Goal: Transaction & Acquisition: Purchase product/service

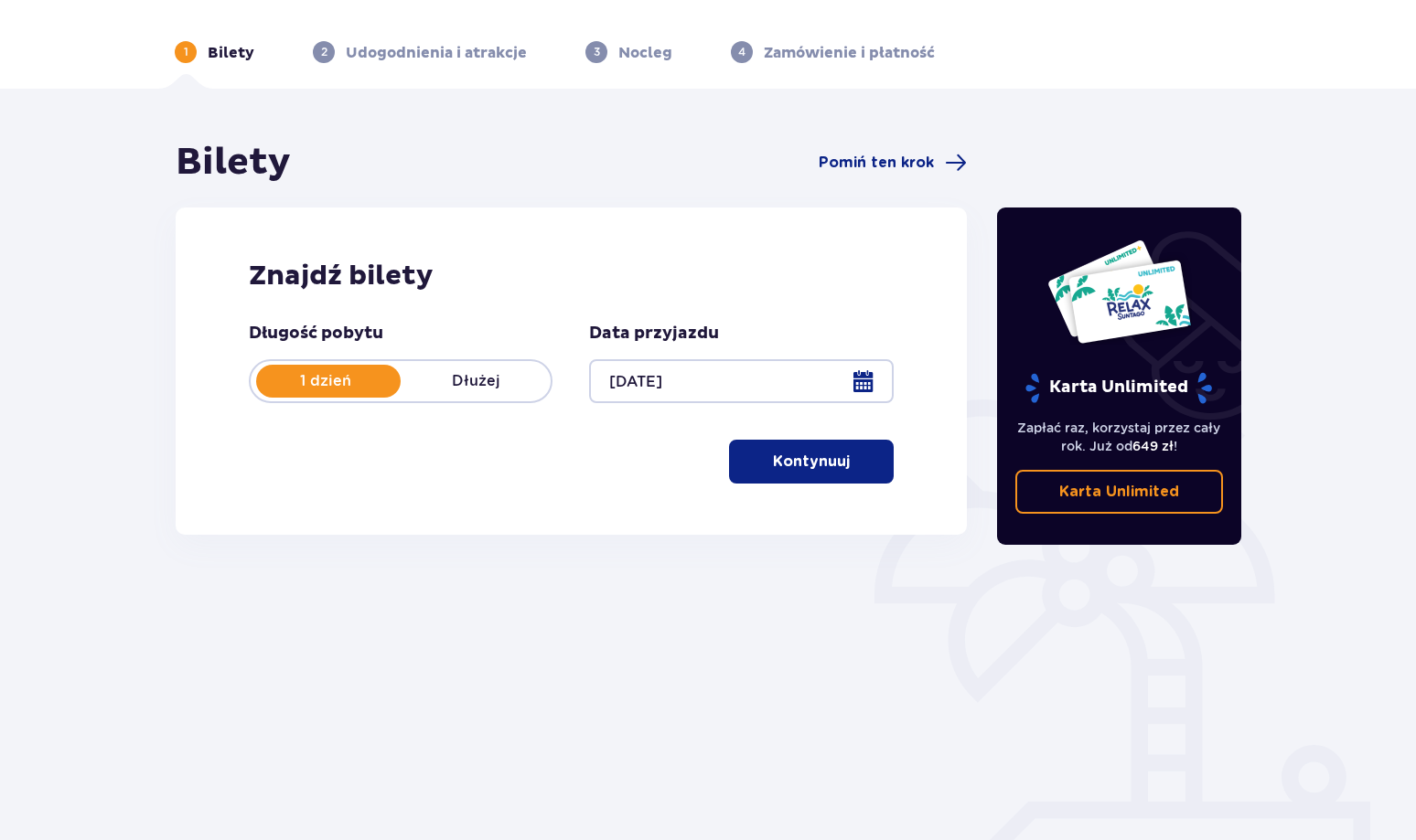
scroll to position [91, 0]
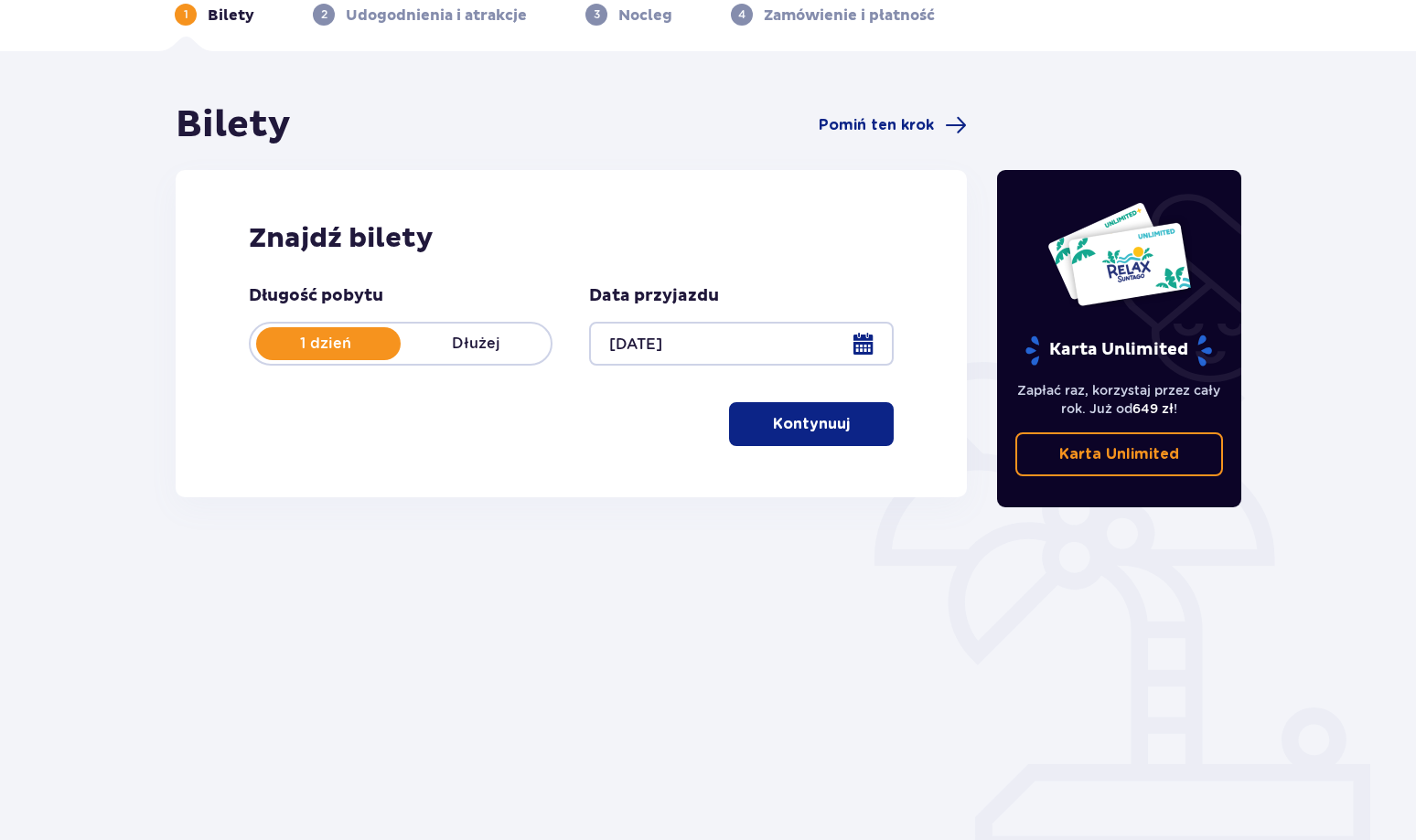
click at [836, 419] on button "Kontynuuj" at bounding box center [810, 424] width 164 height 44
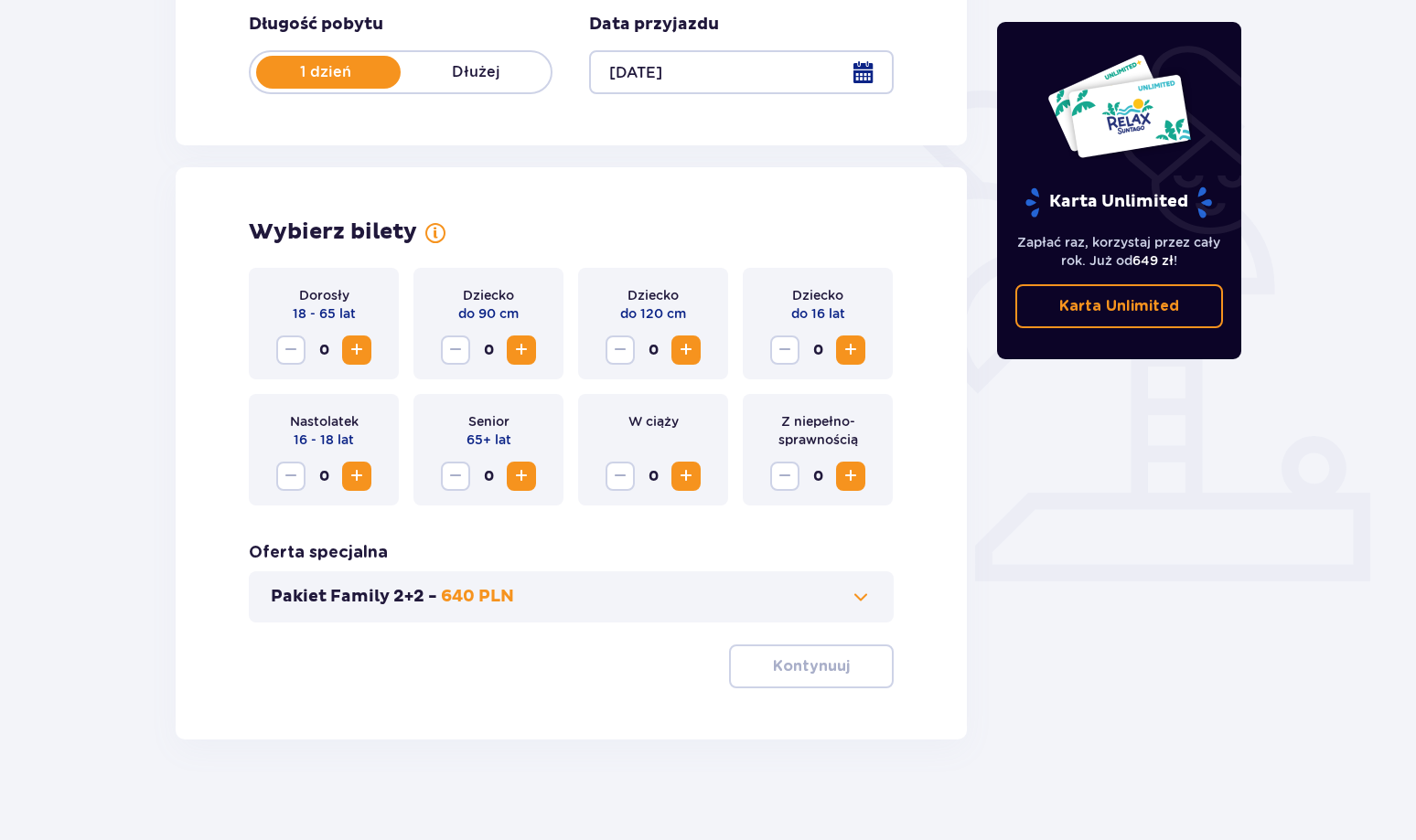
scroll to position [372, 0]
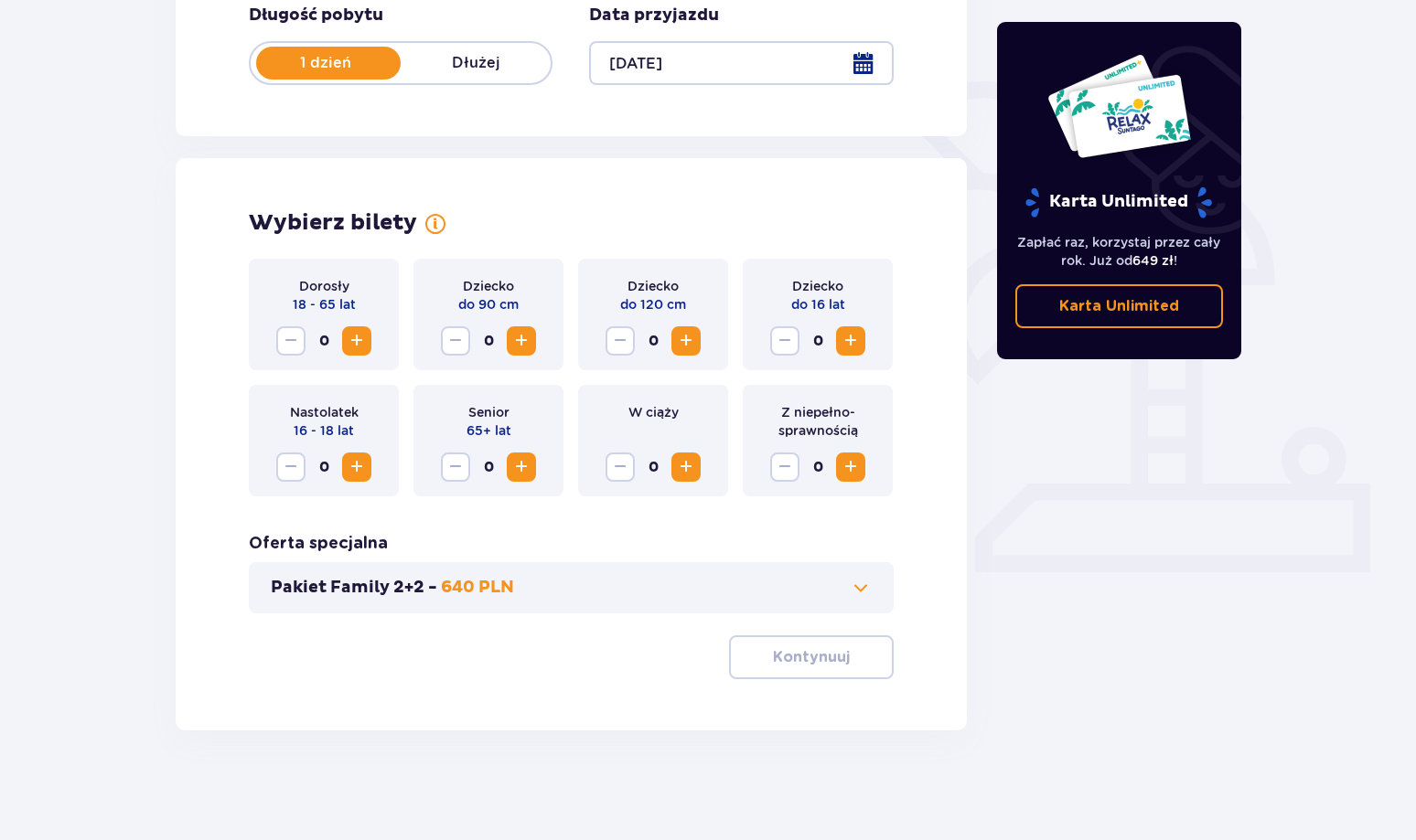
click at [864, 589] on span at bounding box center [860, 588] width 22 height 22
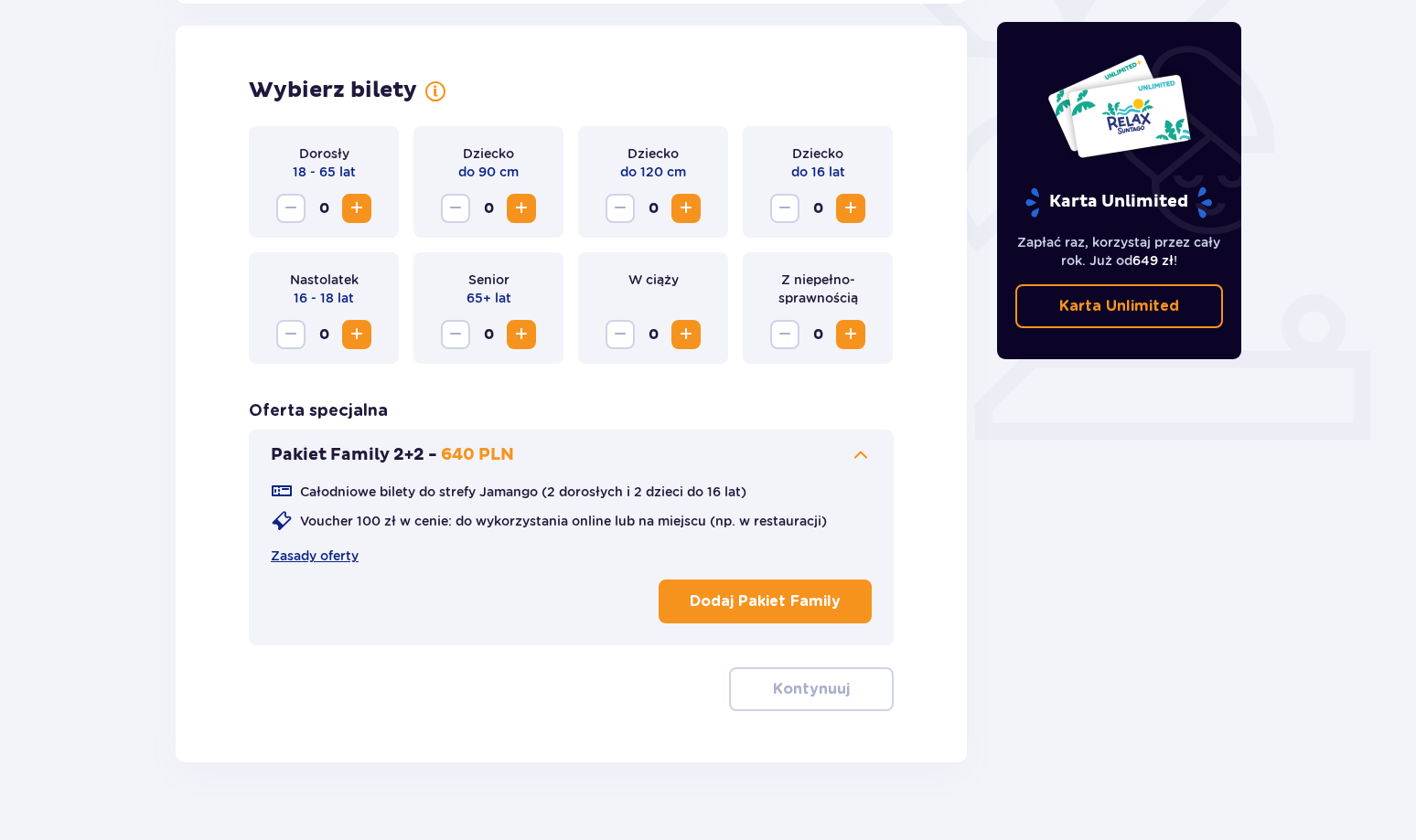
scroll to position [508, 0]
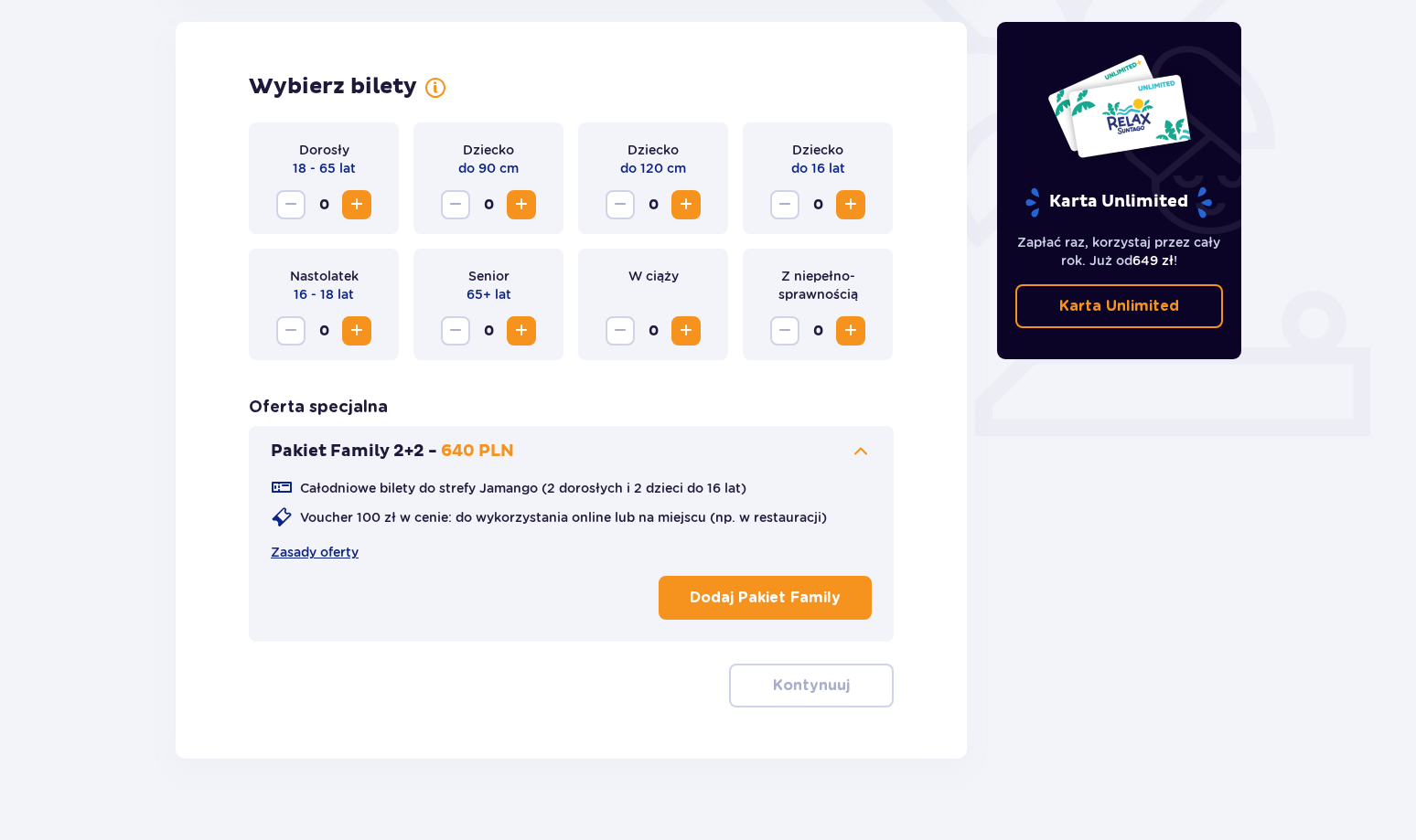
click at [821, 595] on p "Dodaj Pakiet Family" at bounding box center [765, 597] width 151 height 20
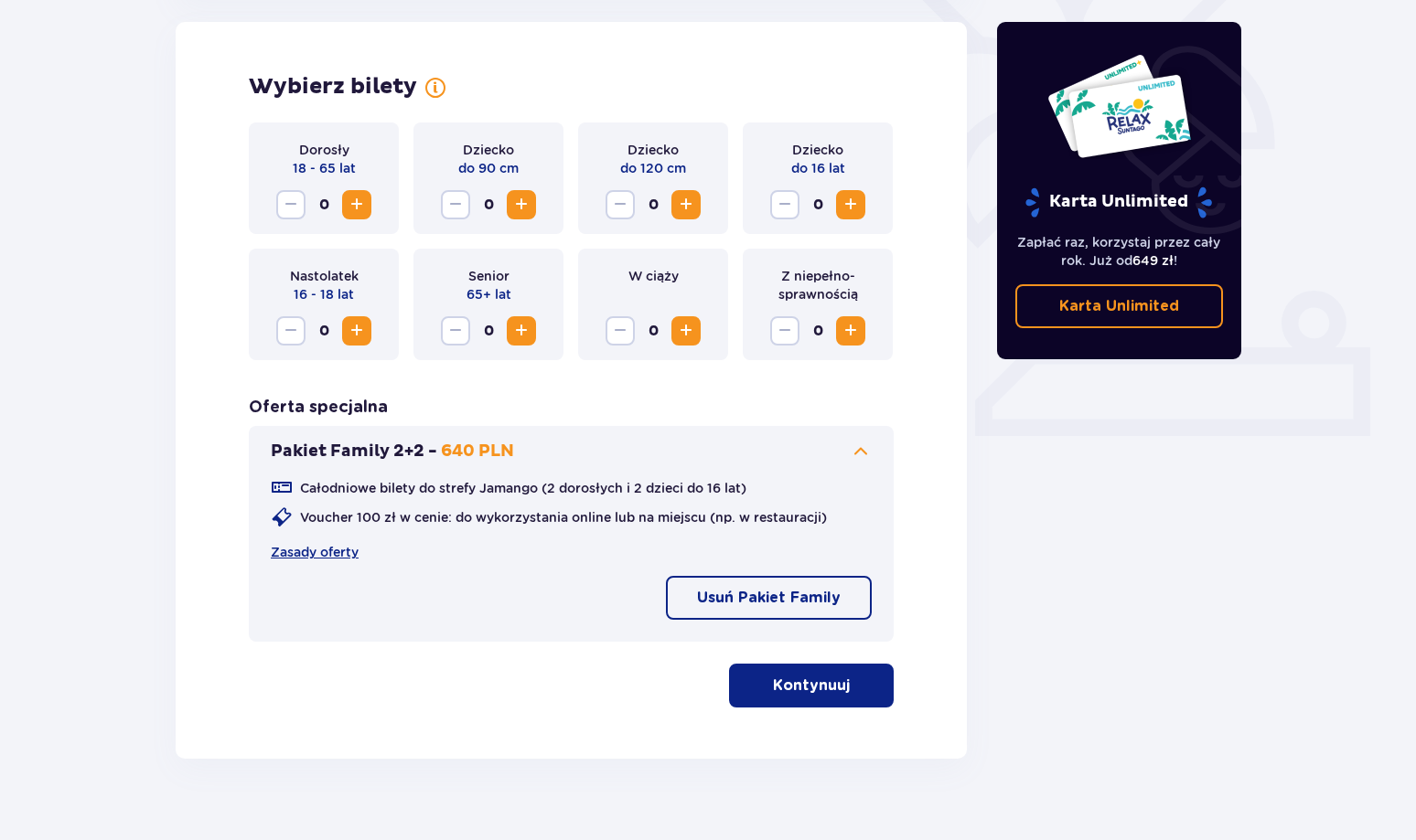
click at [856, 200] on span "Zwiększ" at bounding box center [850, 204] width 22 height 22
click at [855, 693] on span "button" at bounding box center [853, 685] width 22 height 22
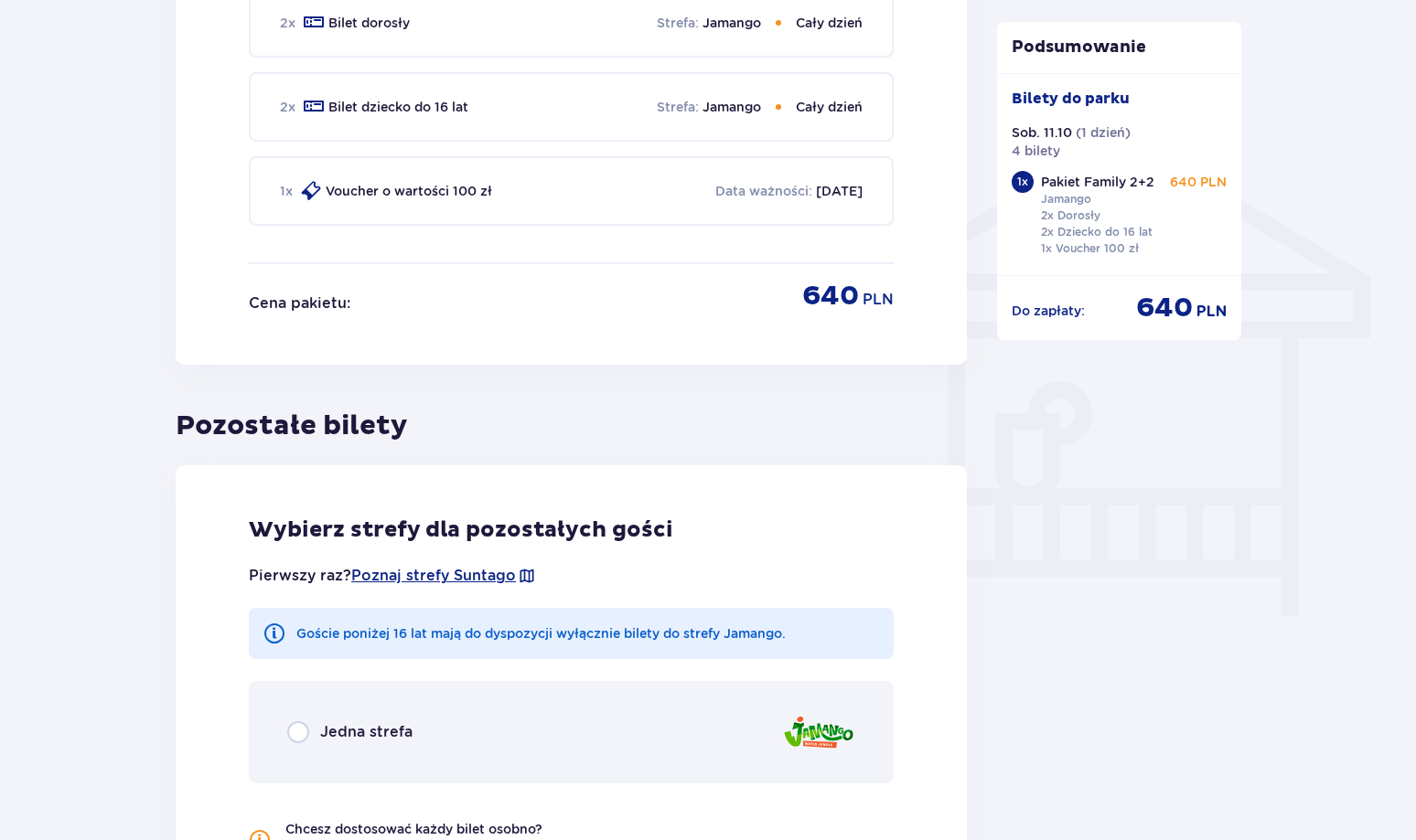
scroll to position [1567, 0]
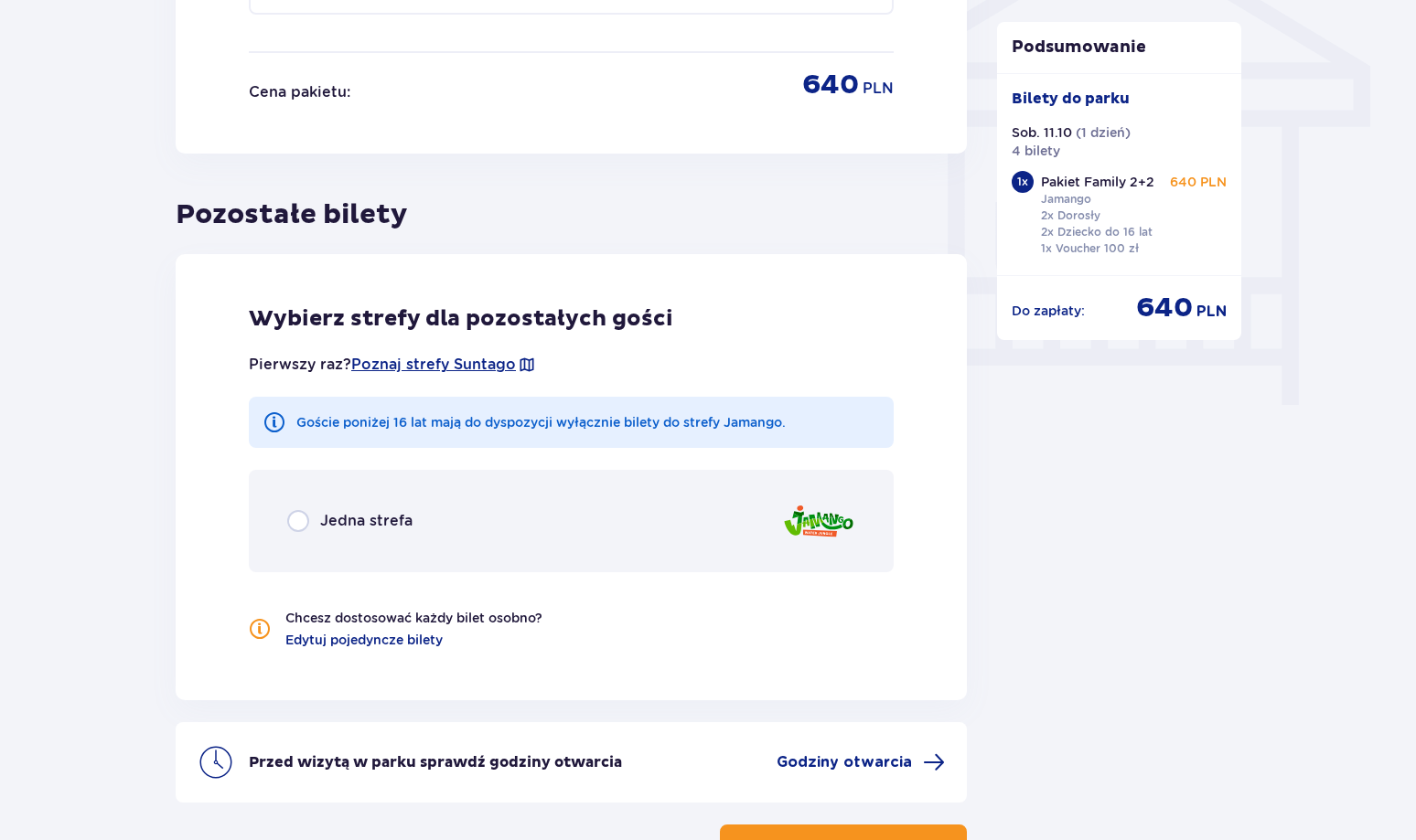
click at [295, 519] on input "radio" at bounding box center [297, 520] width 22 height 22
radio input "true"
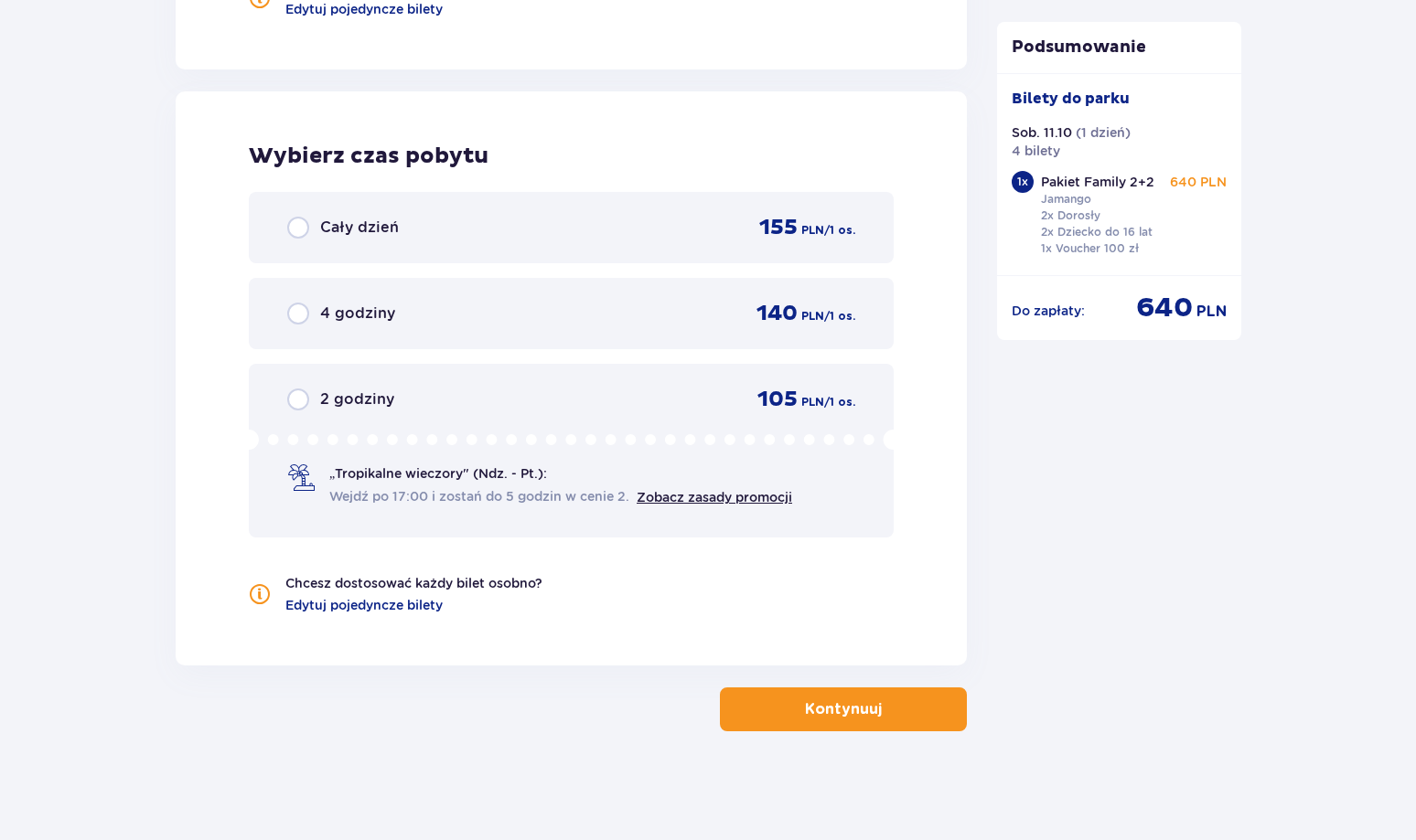
scroll to position [2198, 0]
click at [290, 229] on input "radio" at bounding box center [297, 226] width 22 height 22
radio input "true"
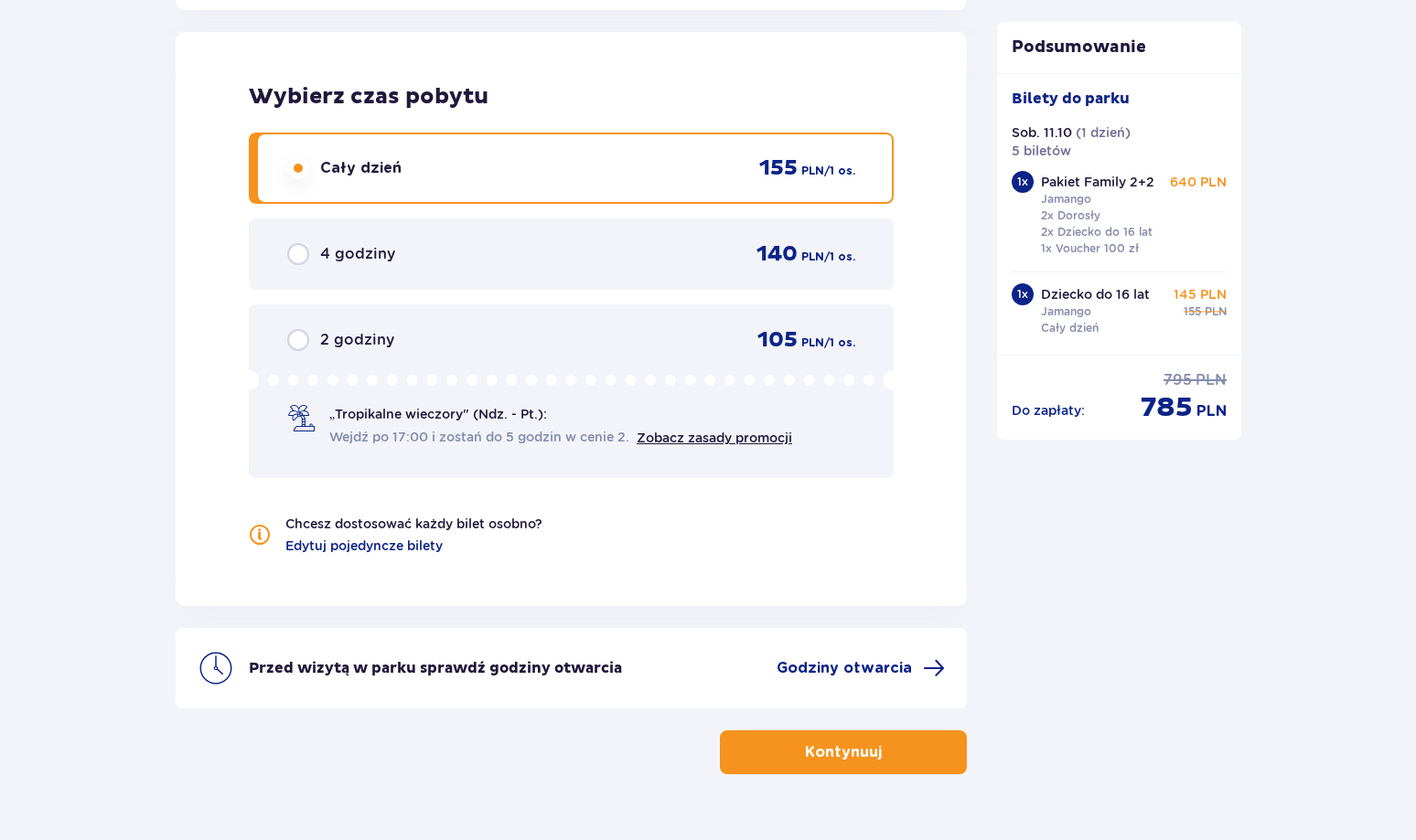
scroll to position [2301, 0]
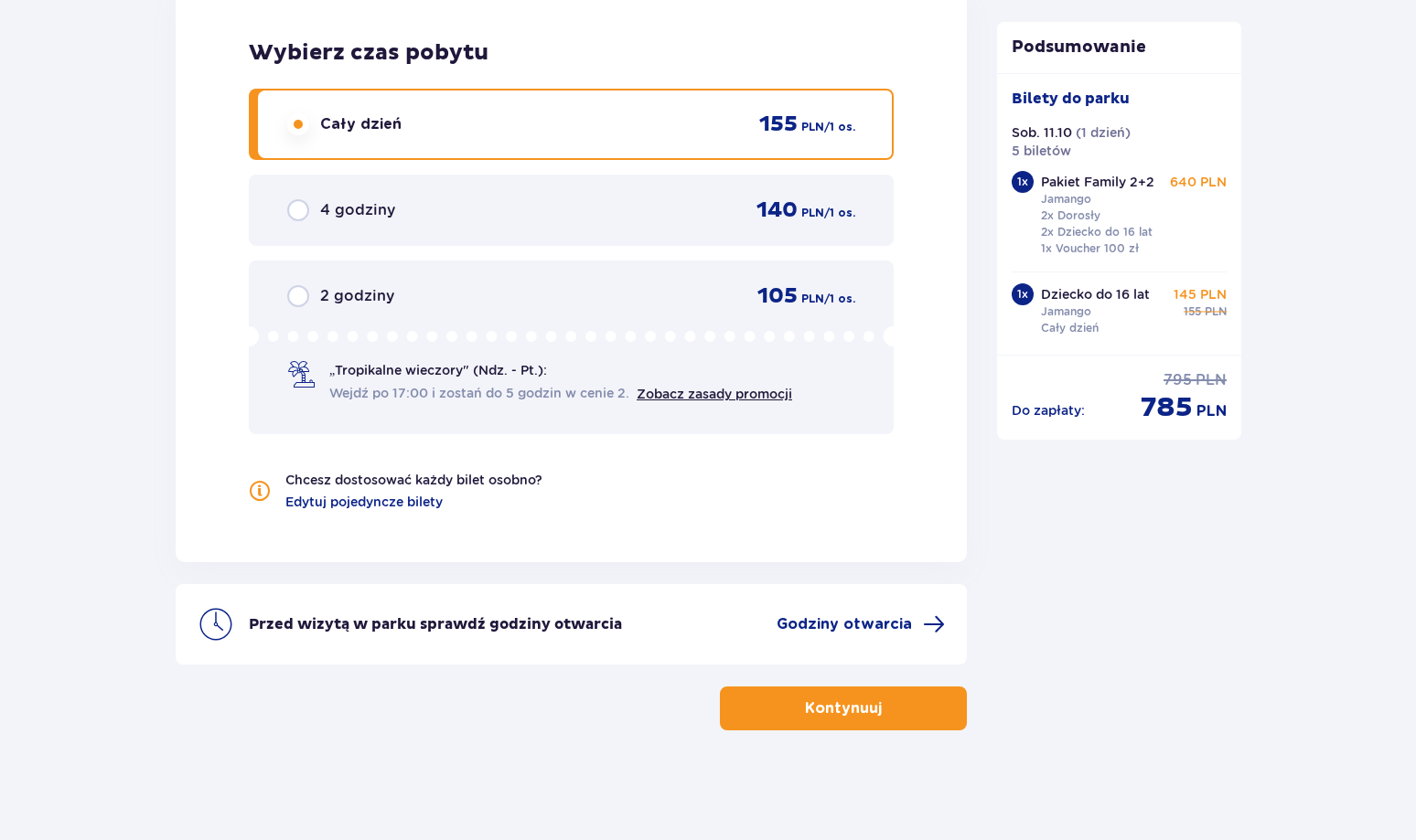
click at [864, 710] on p "Kontynuuj" at bounding box center [842, 708] width 77 height 20
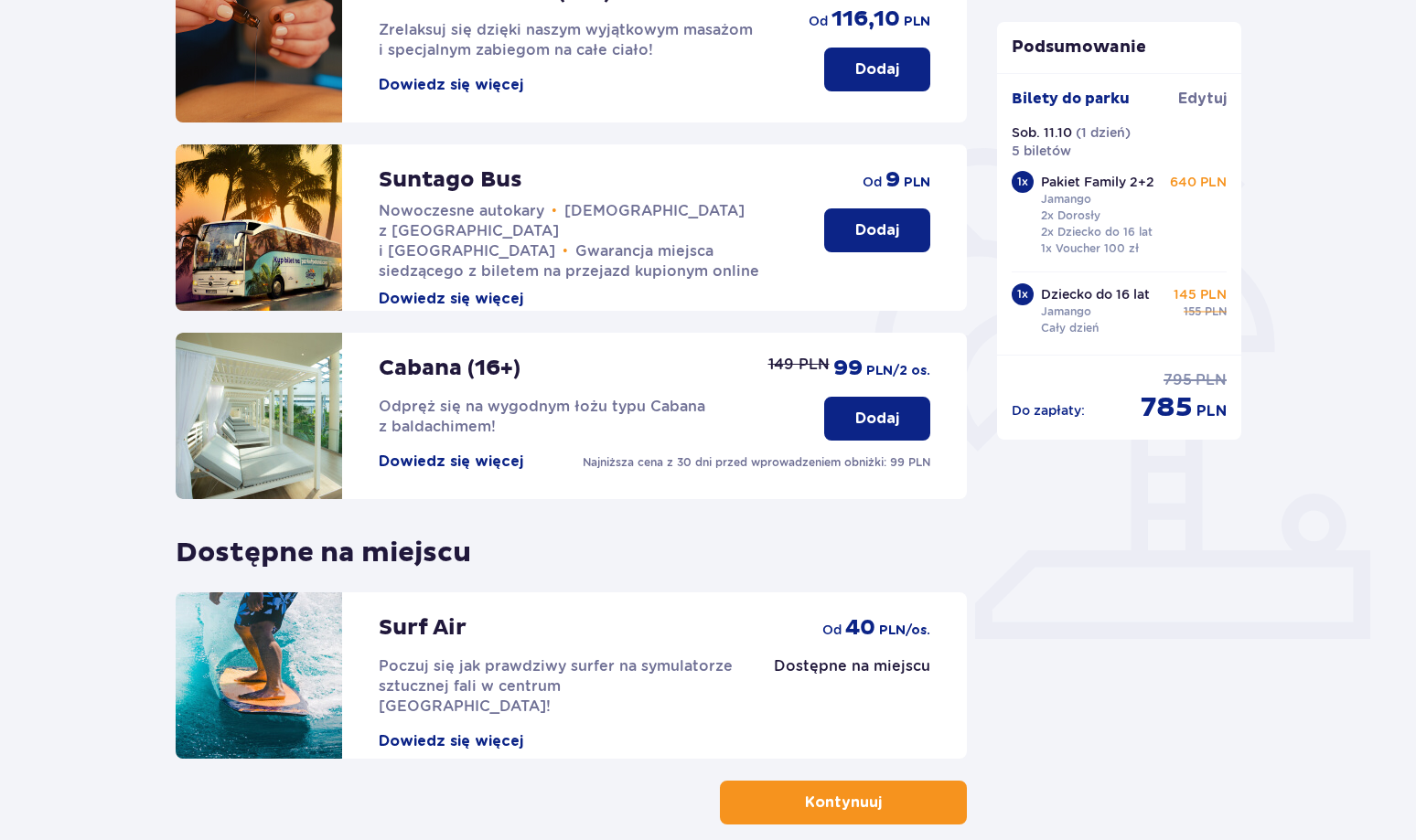
scroll to position [400, 0]
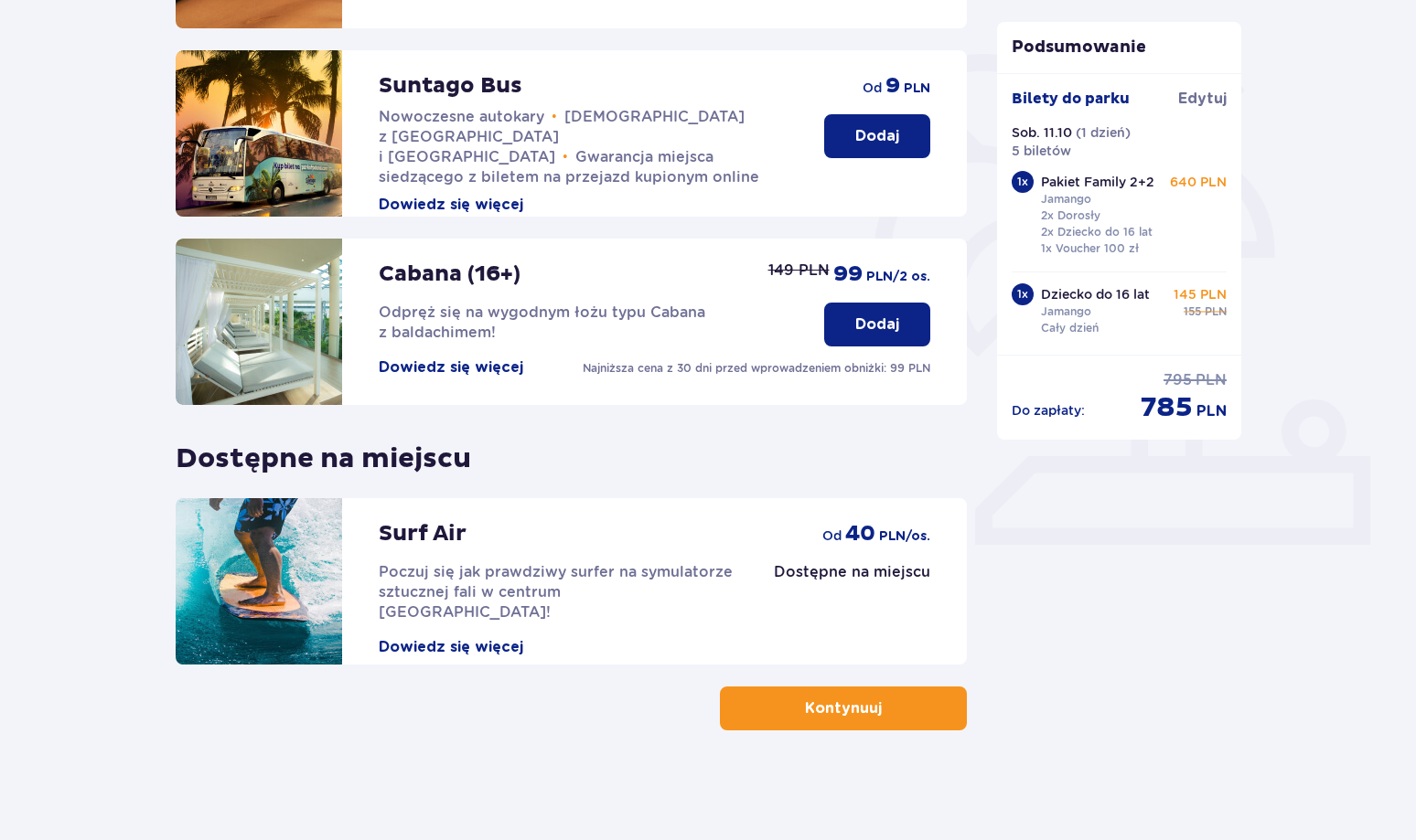
click at [875, 712] on span "button" at bounding box center [885, 708] width 22 height 22
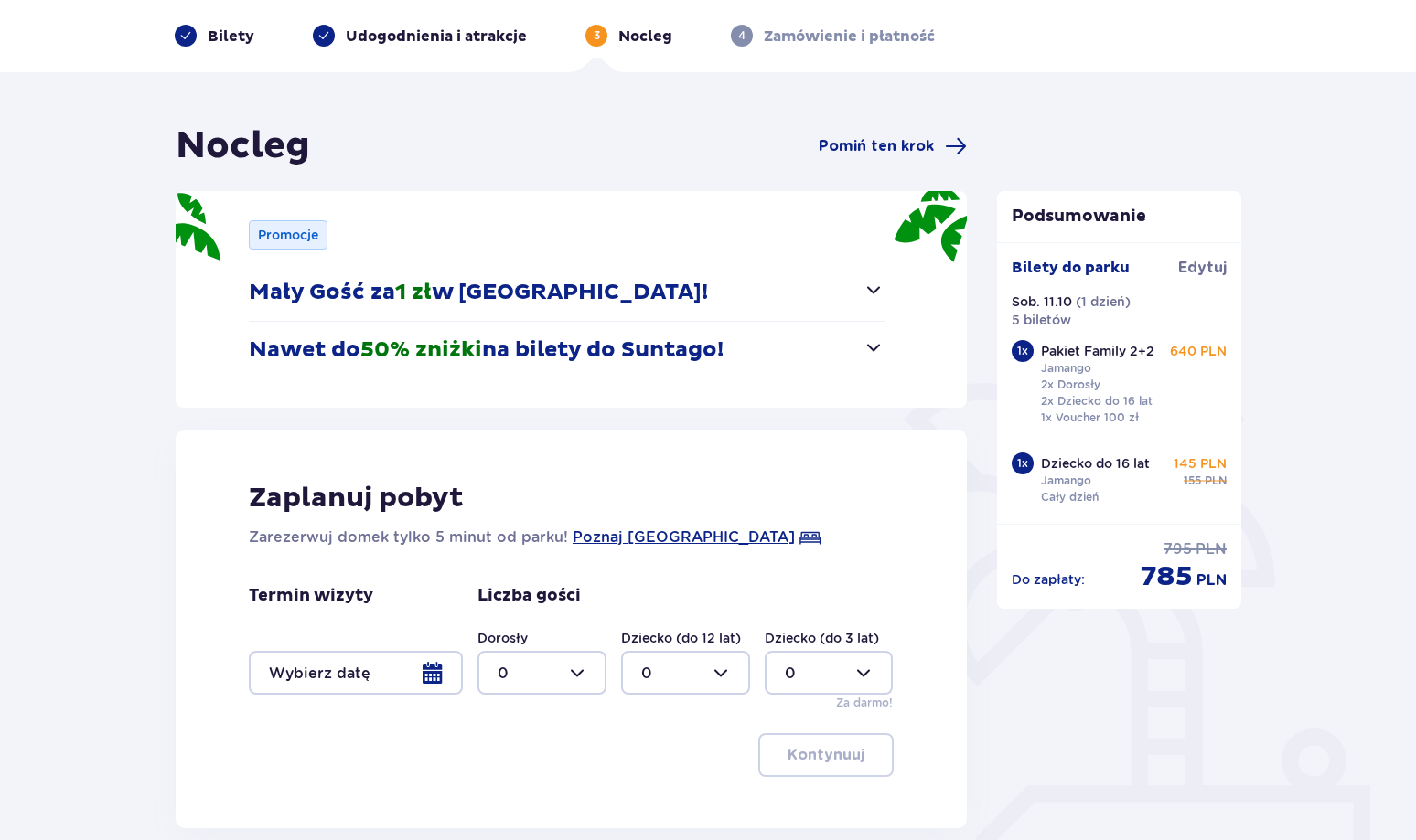
scroll to position [51, 0]
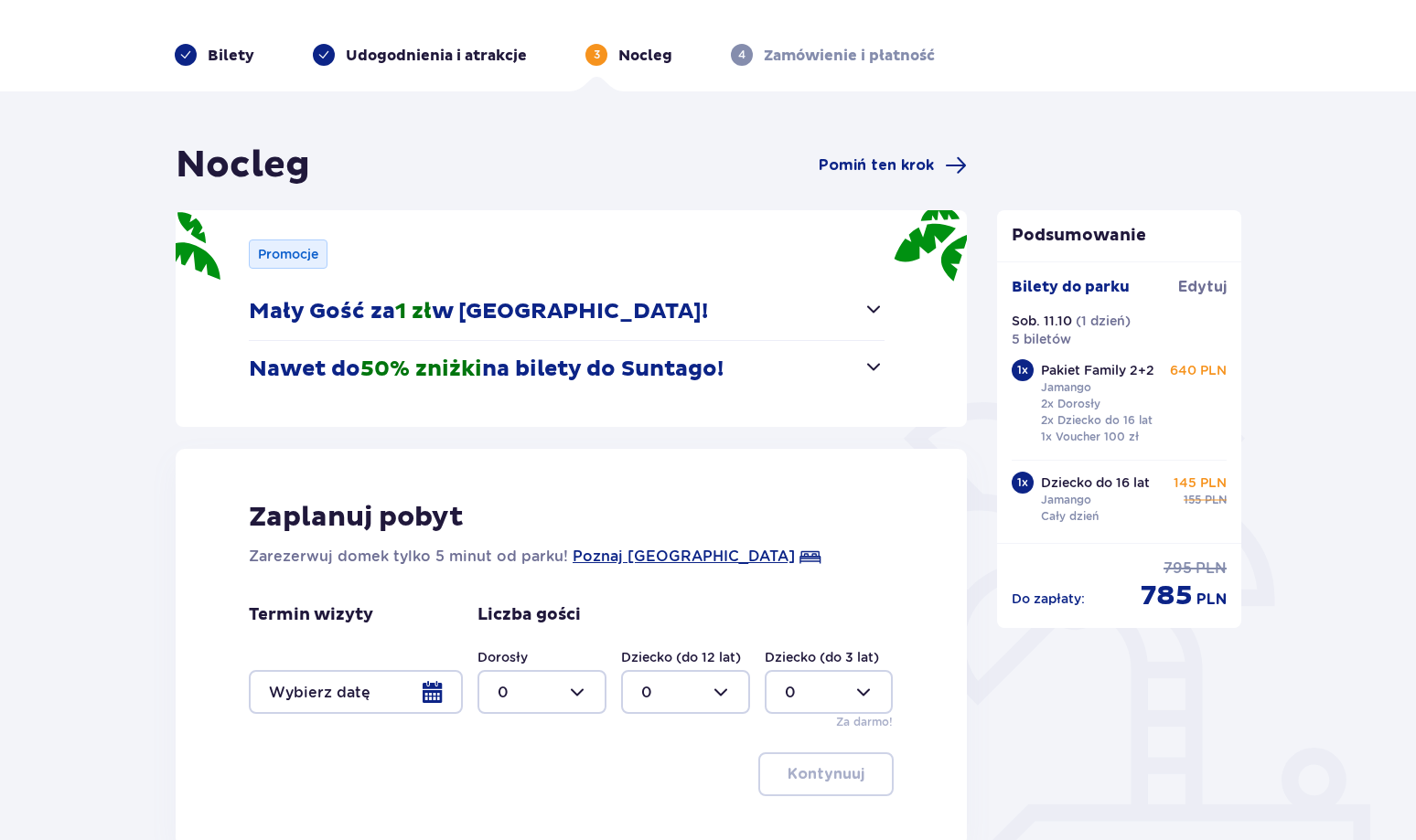
click at [875, 364] on span "button" at bounding box center [873, 366] width 22 height 22
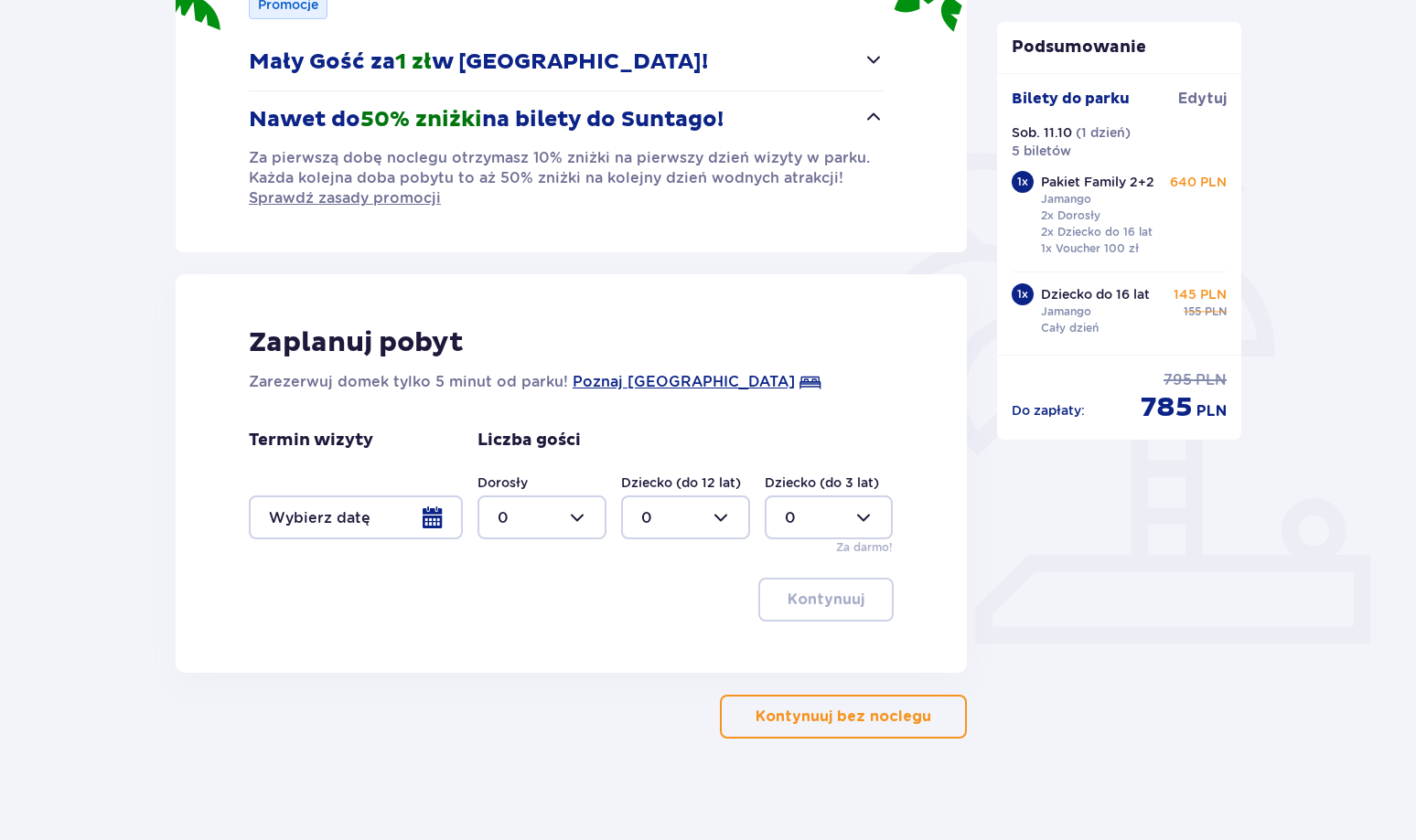
scroll to position [308, 0]
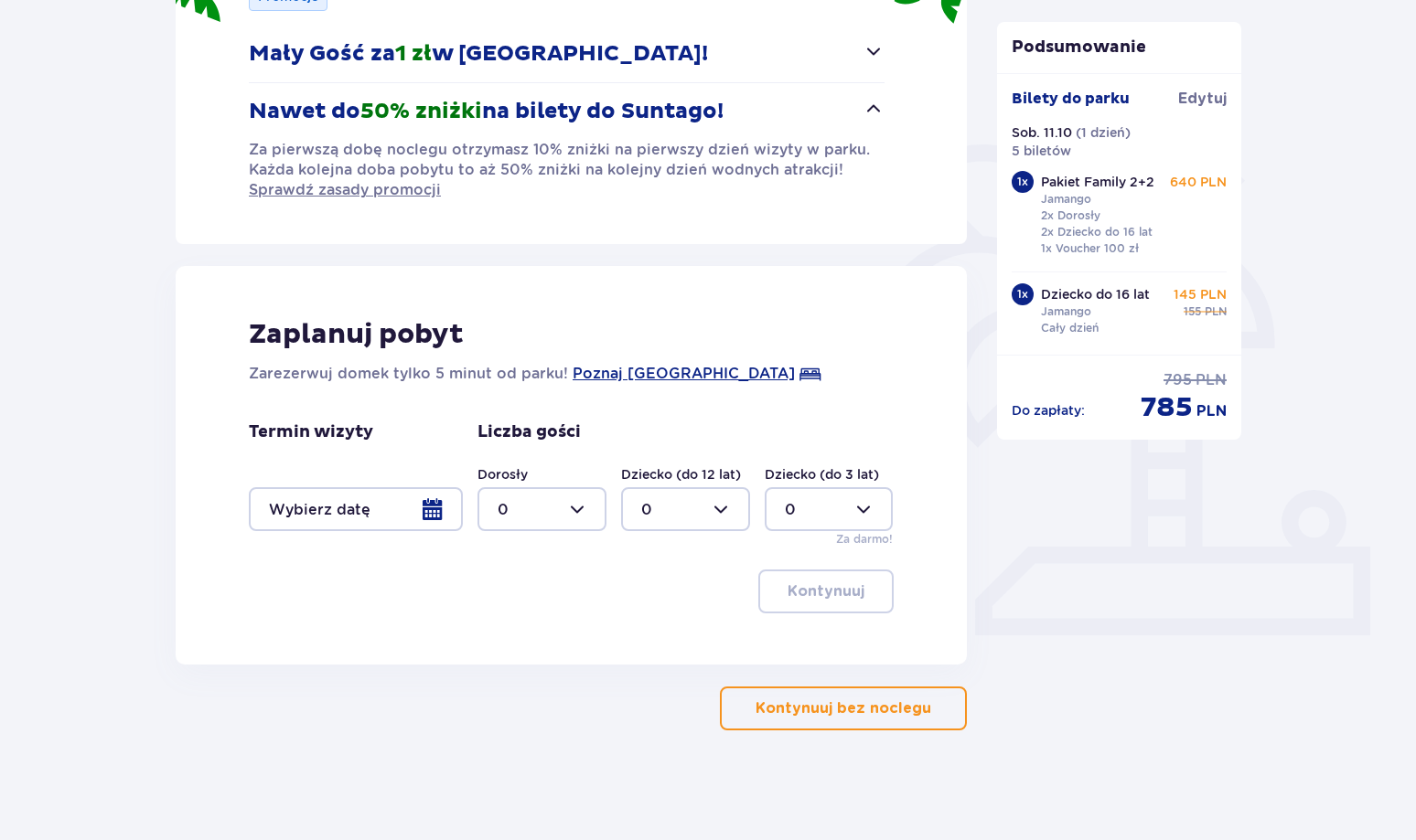
click at [913, 707] on p "Kontynuuj bez noclegu" at bounding box center [842, 708] width 176 height 20
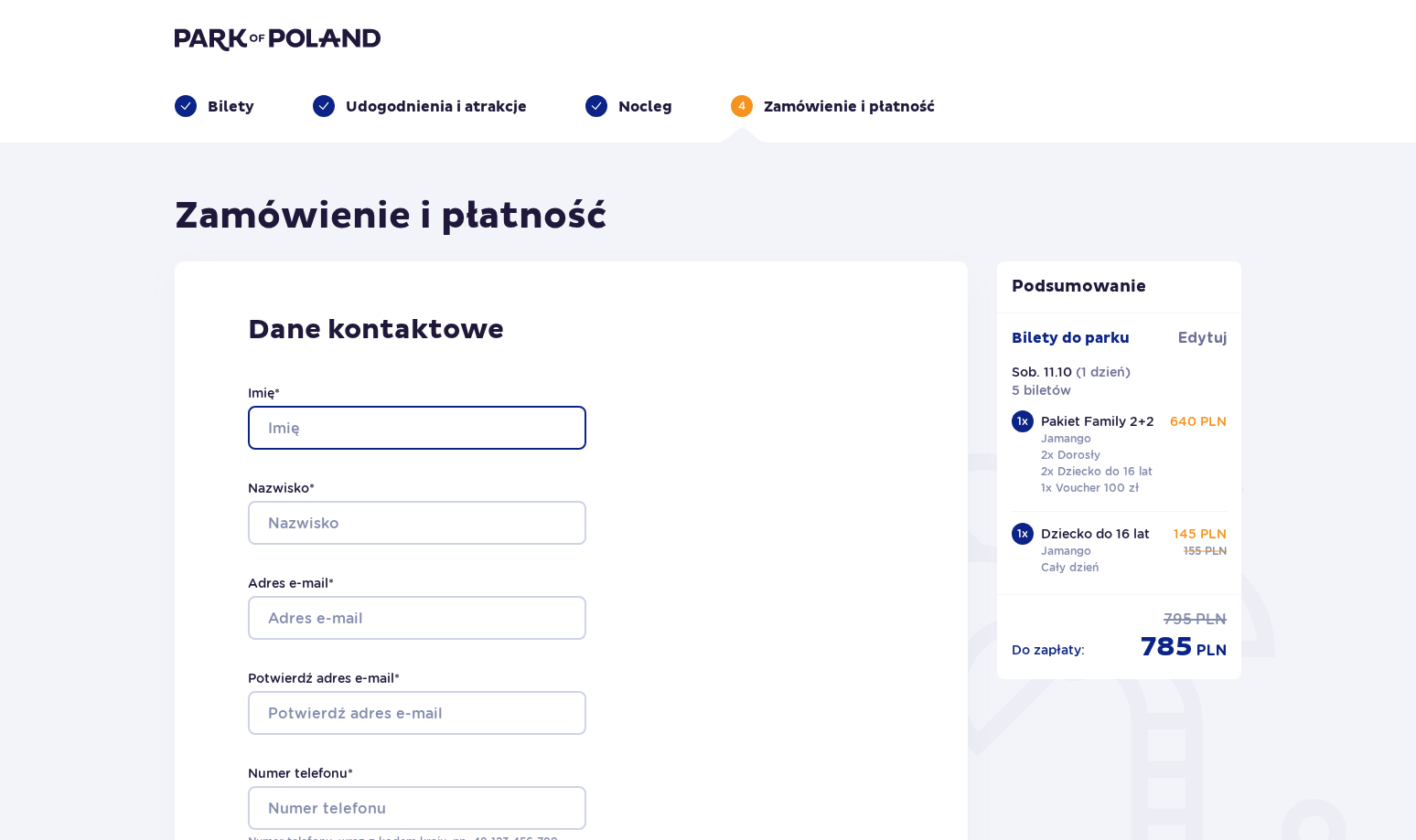
click at [483, 434] on input "Imię *" at bounding box center [417, 428] width 338 height 44
type input "Szymon"
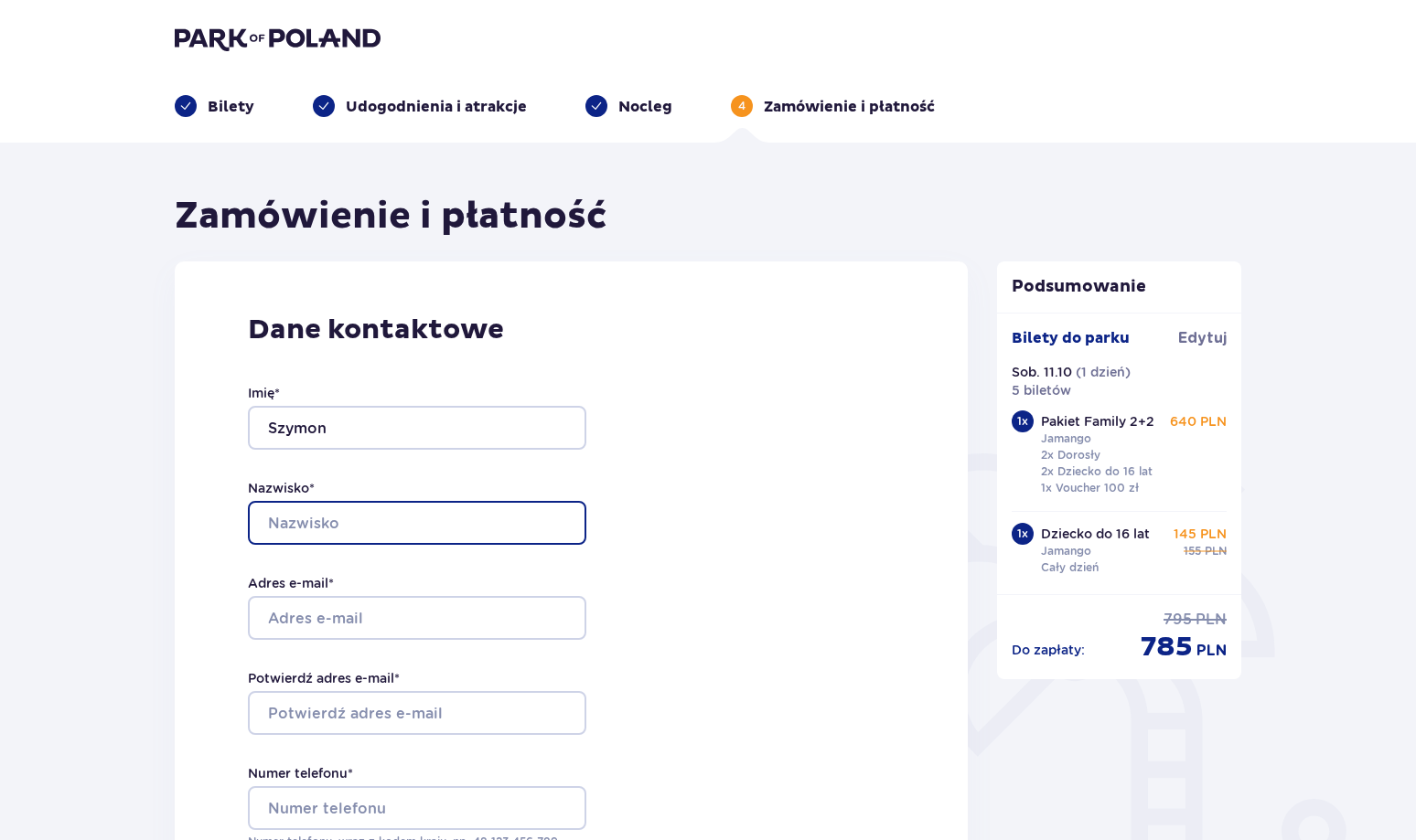
type input "[PERSON_NAME]"
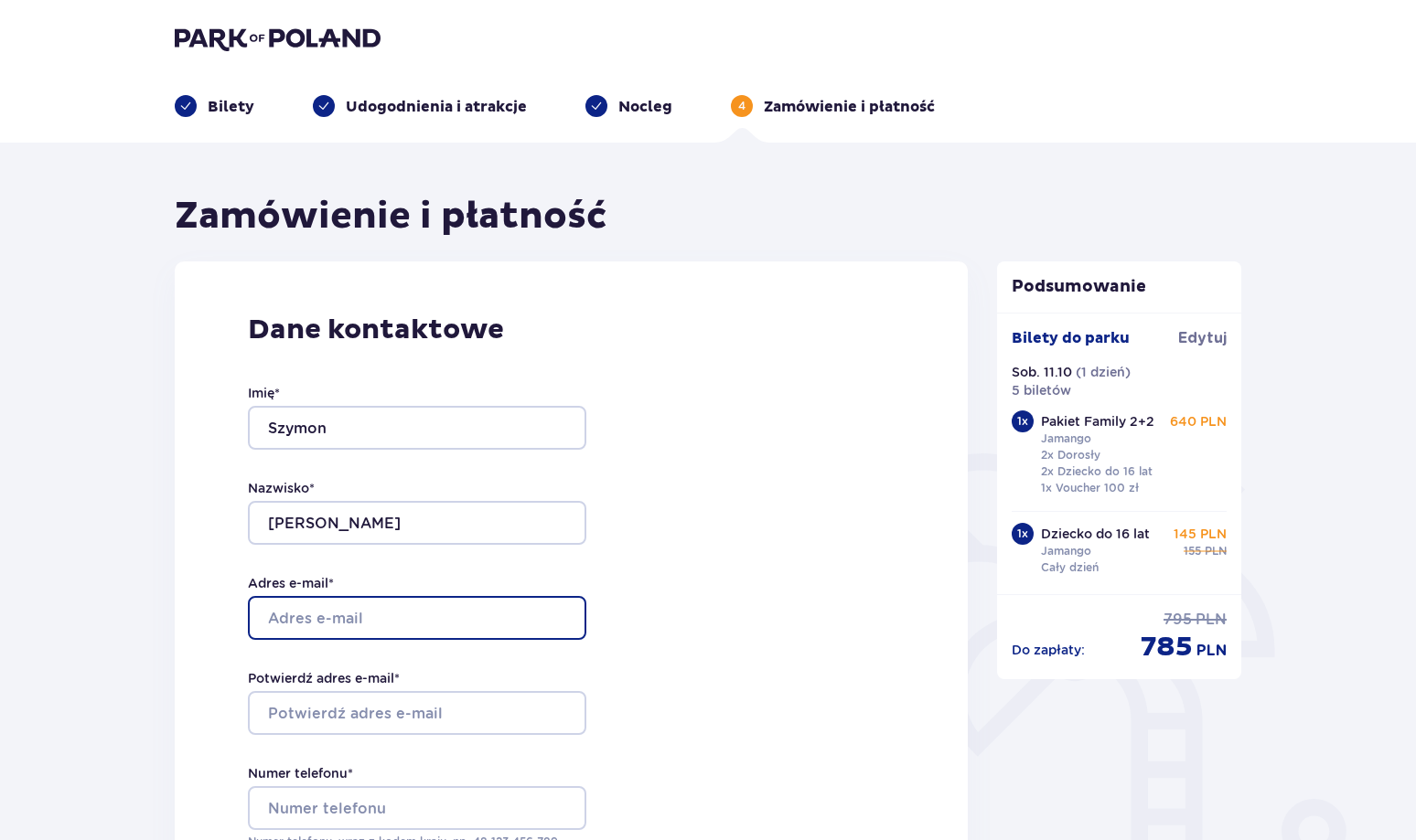
type input "[EMAIL_ADDRESS][DOMAIN_NAME]"
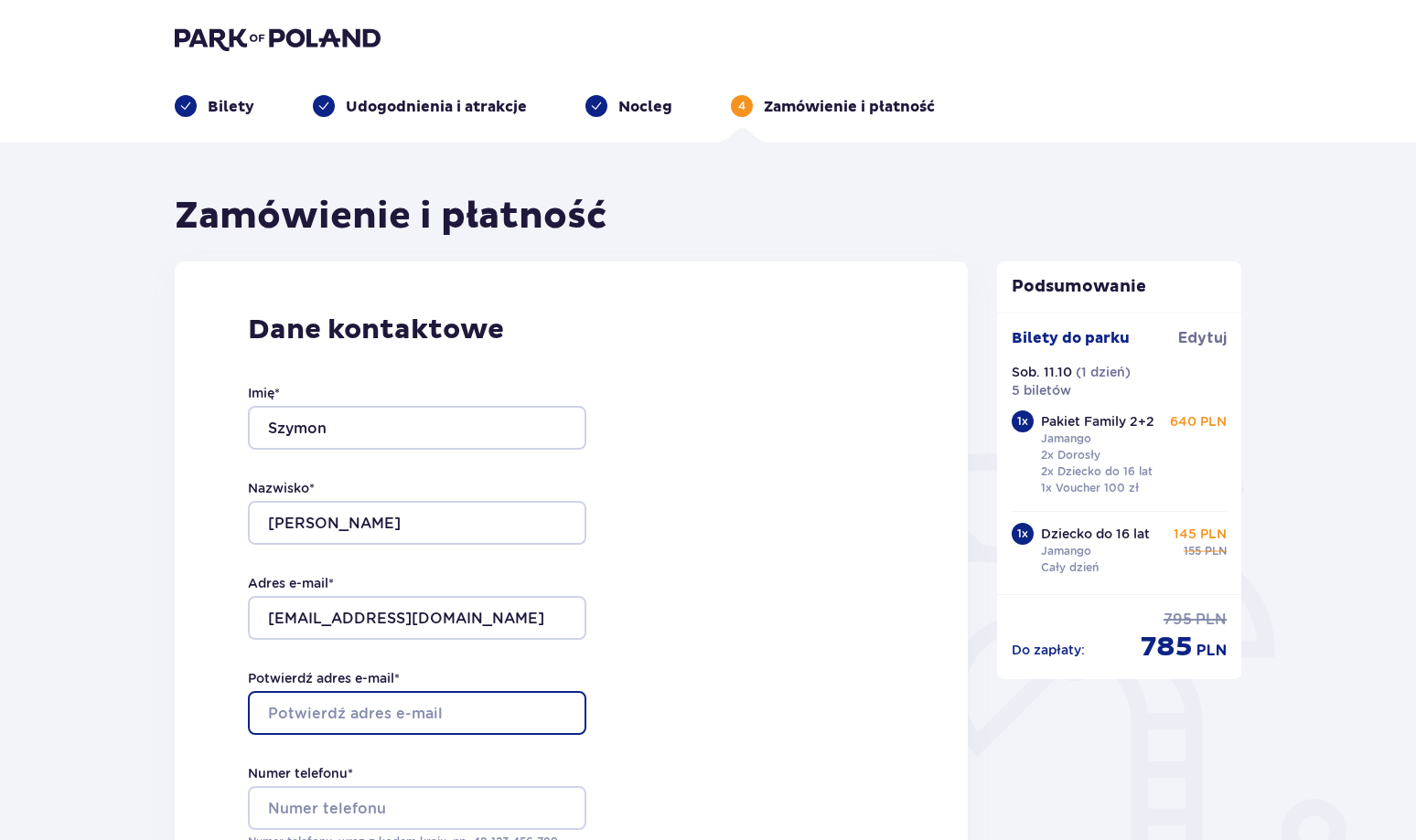
type input "[EMAIL_ADDRESS][DOMAIN_NAME]"
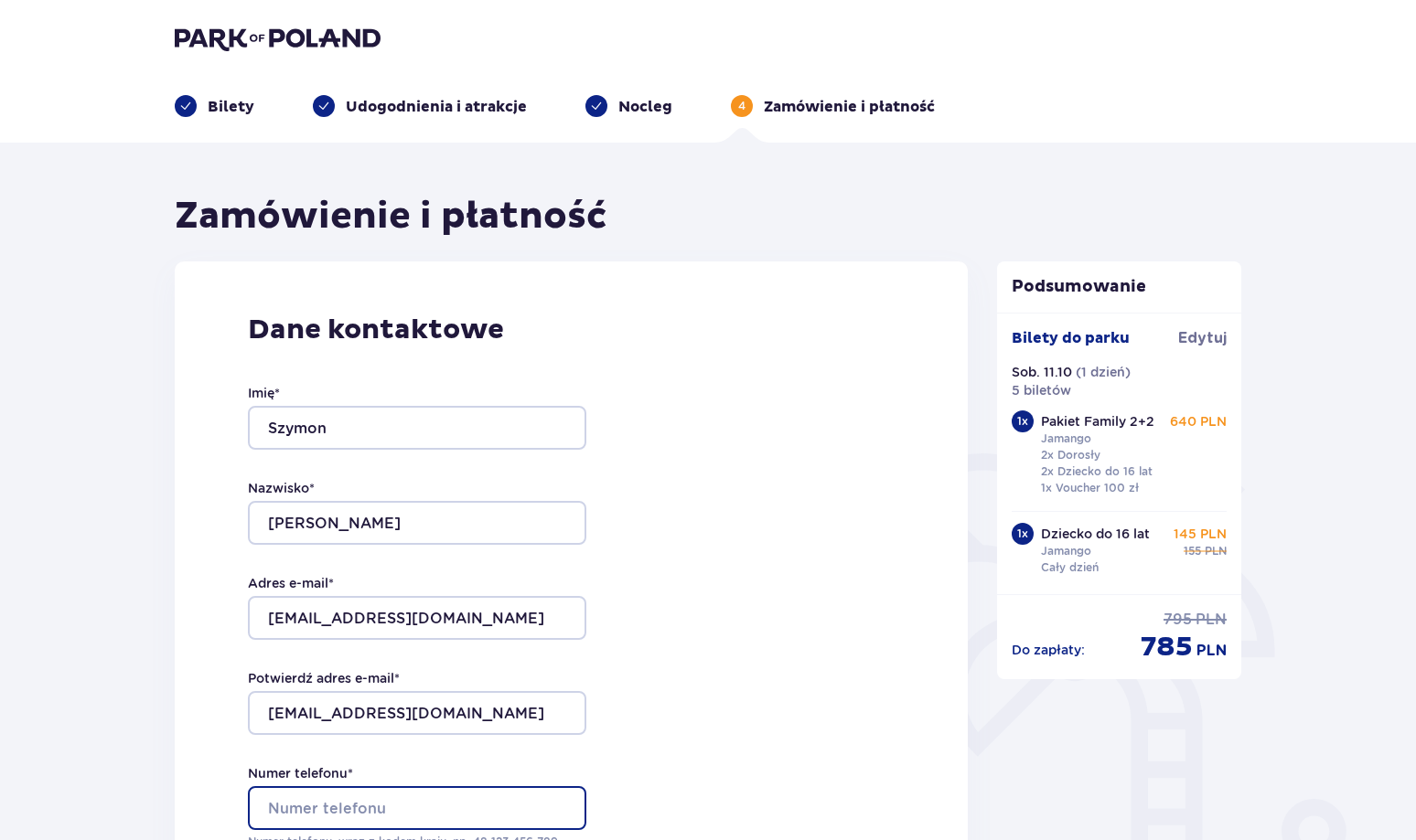
type input "792888445"
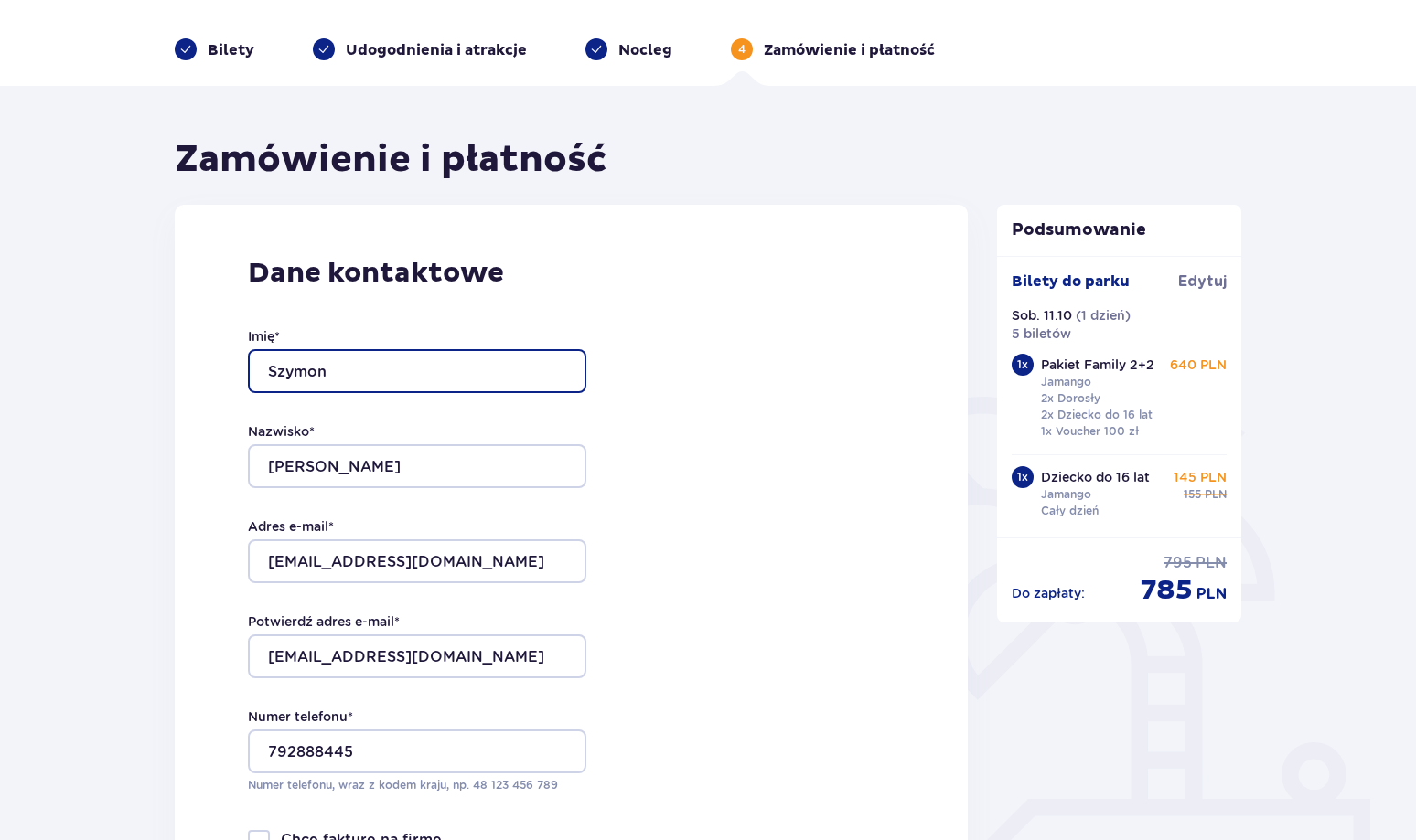
scroll to position [274, 0]
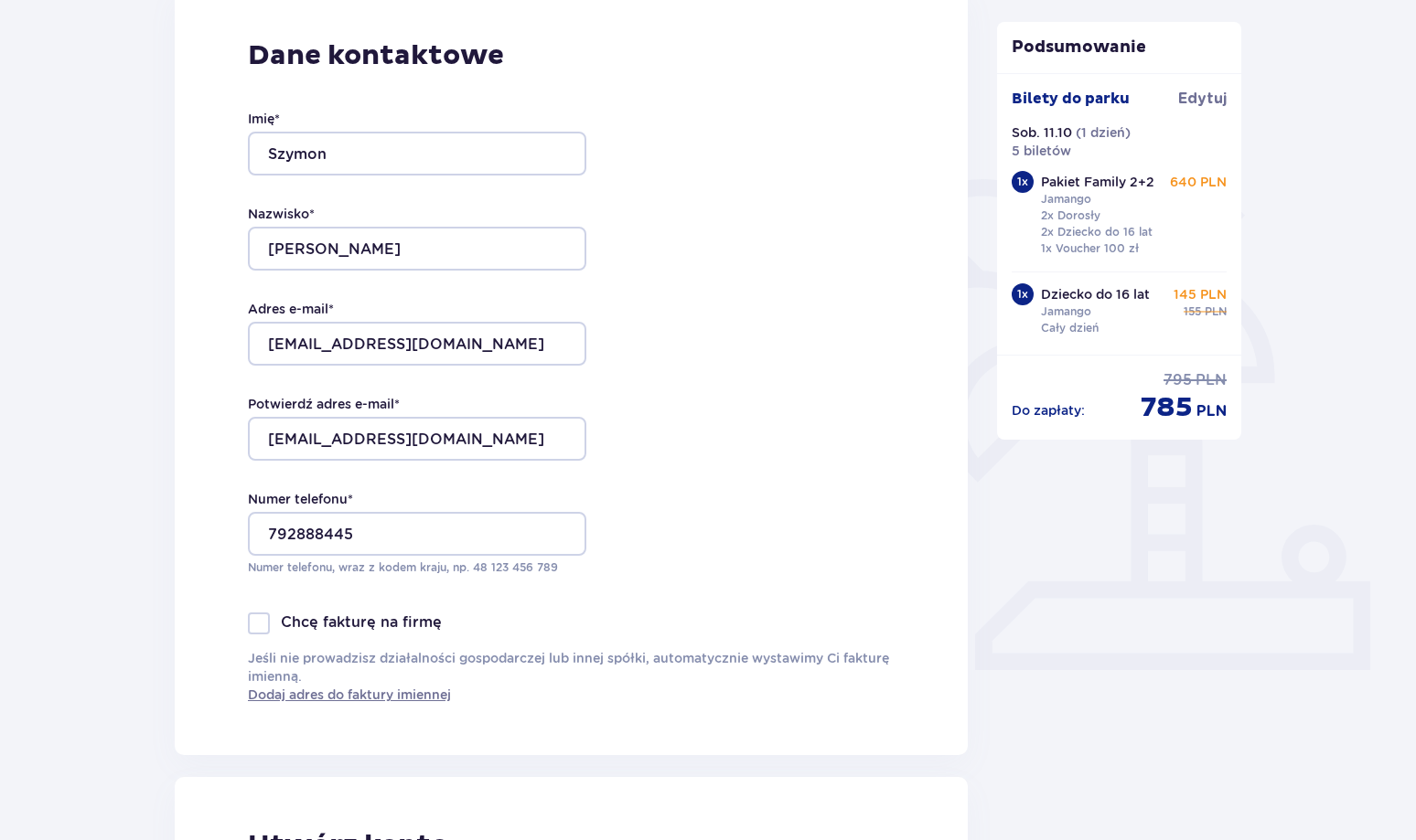
click at [251, 618] on div at bounding box center [258, 623] width 22 height 22
checkbox input "true"
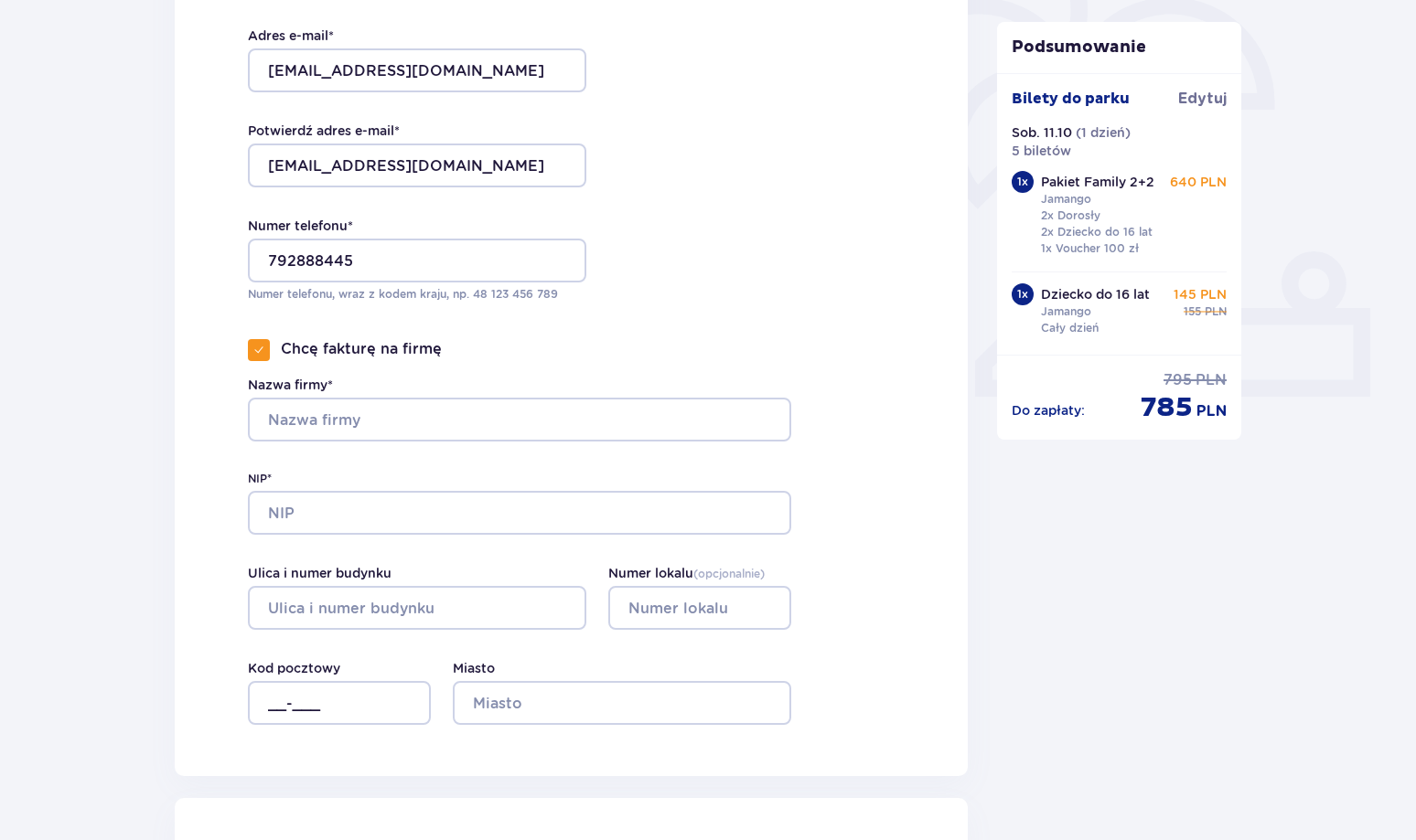
scroll to position [549, 0]
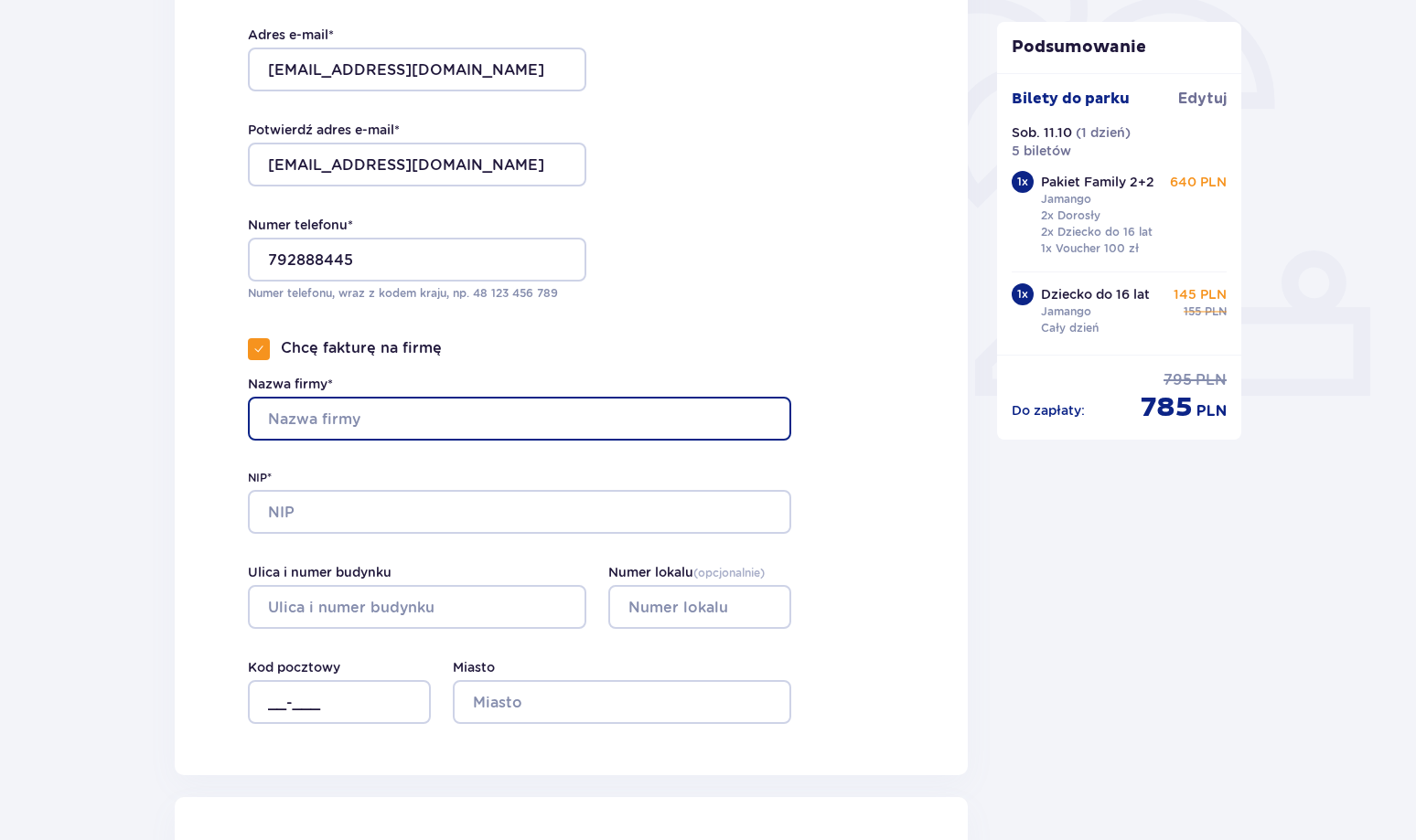
click at [330, 415] on input "Nazwa firmy*" at bounding box center [519, 419] width 543 height 44
type input "StopThePop"
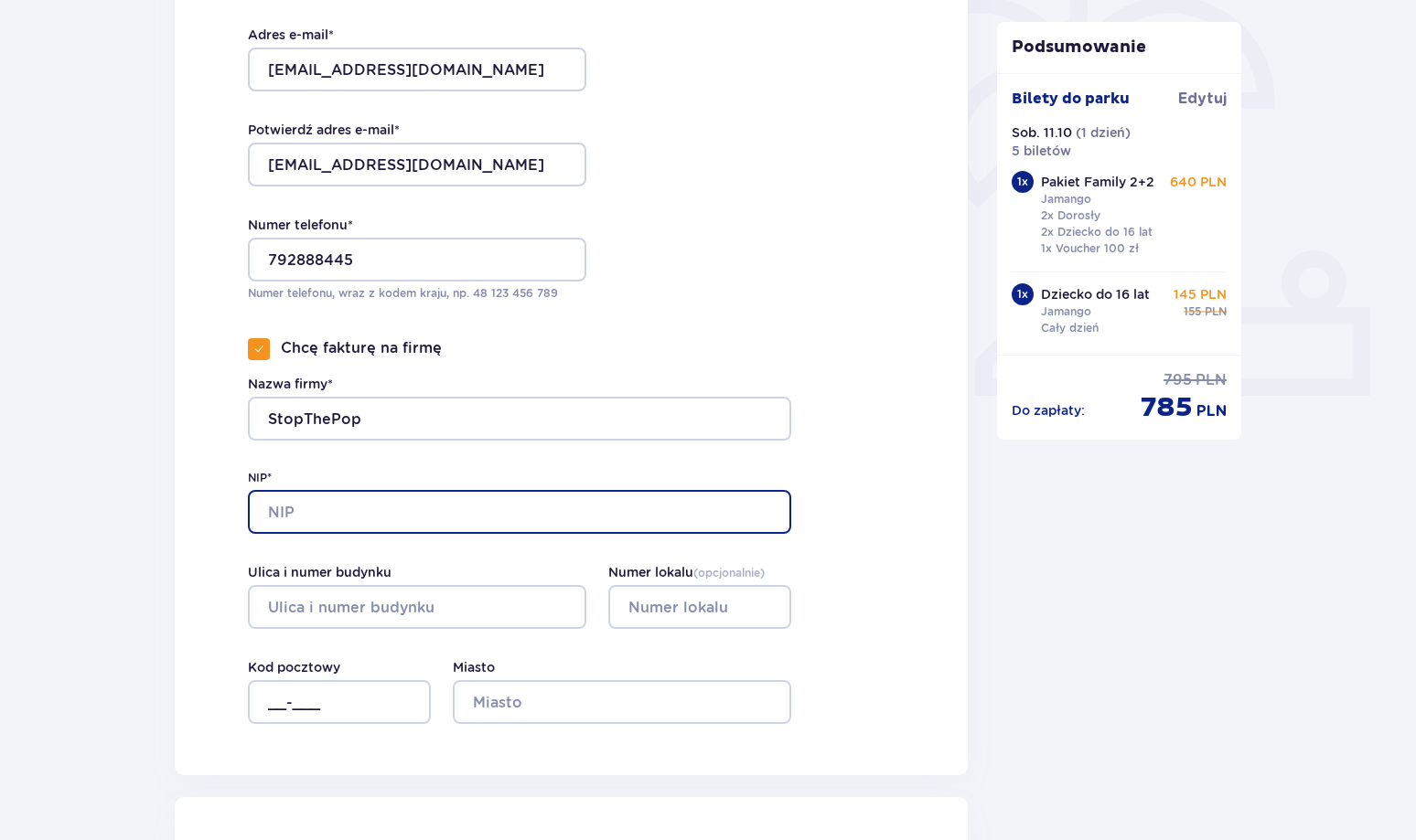
click at [322, 506] on input "NIP*" at bounding box center [519, 512] width 543 height 44
type input "[PHONE_NUMBER]"
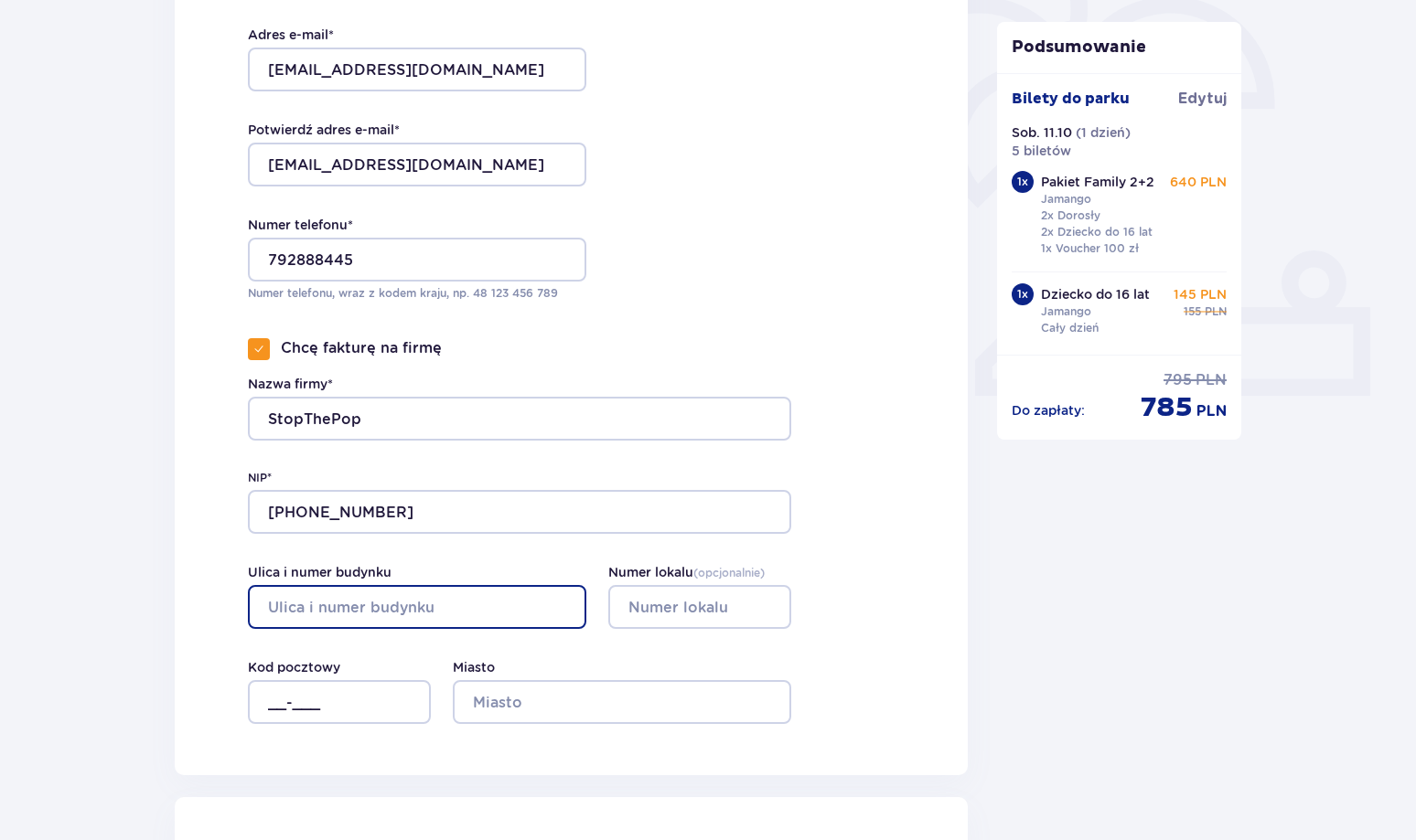
click at [379, 618] on input "Ulica i numer budynku" at bounding box center [417, 607] width 338 height 44
type input "[STREET_ADDRESS]"
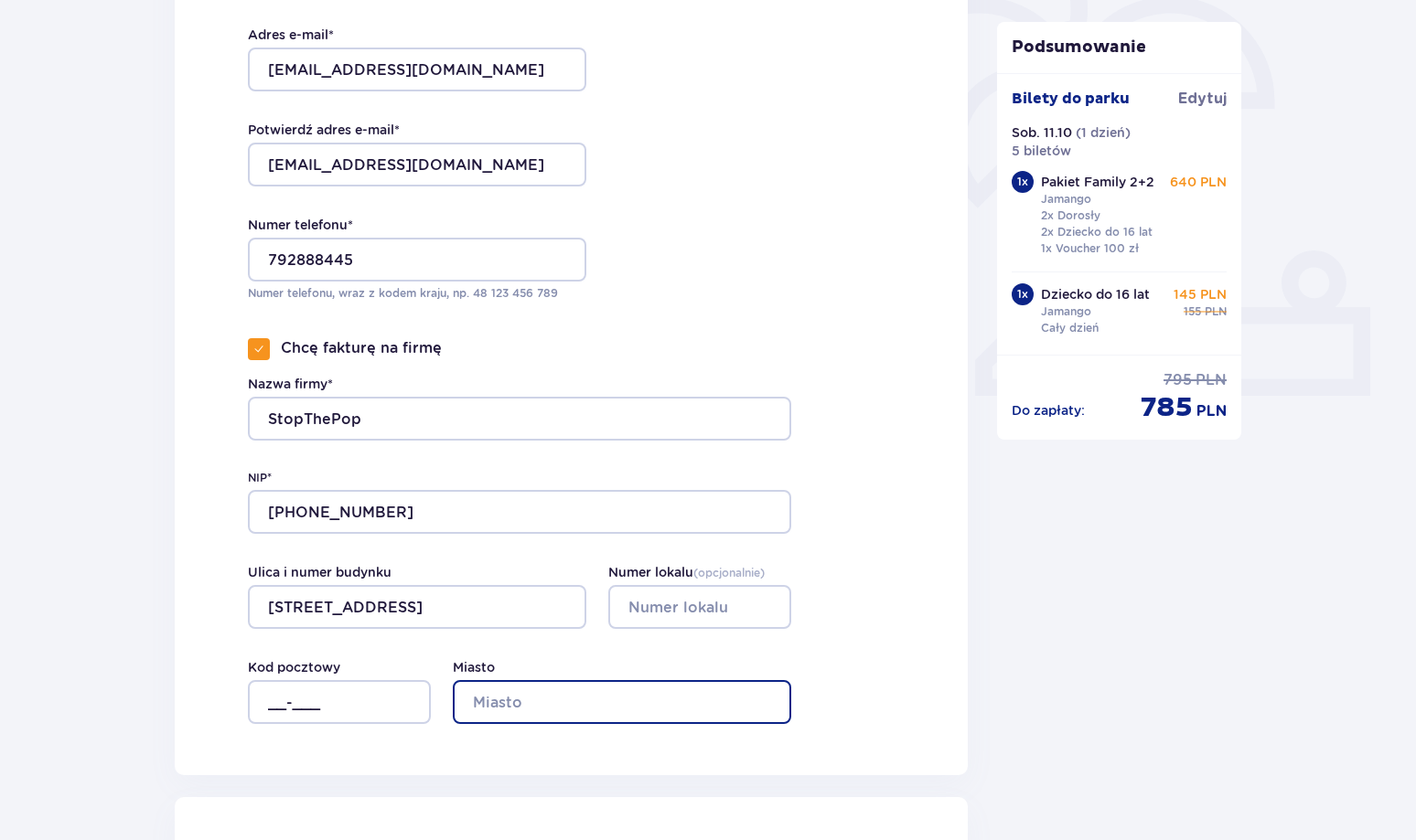
type input "biała"
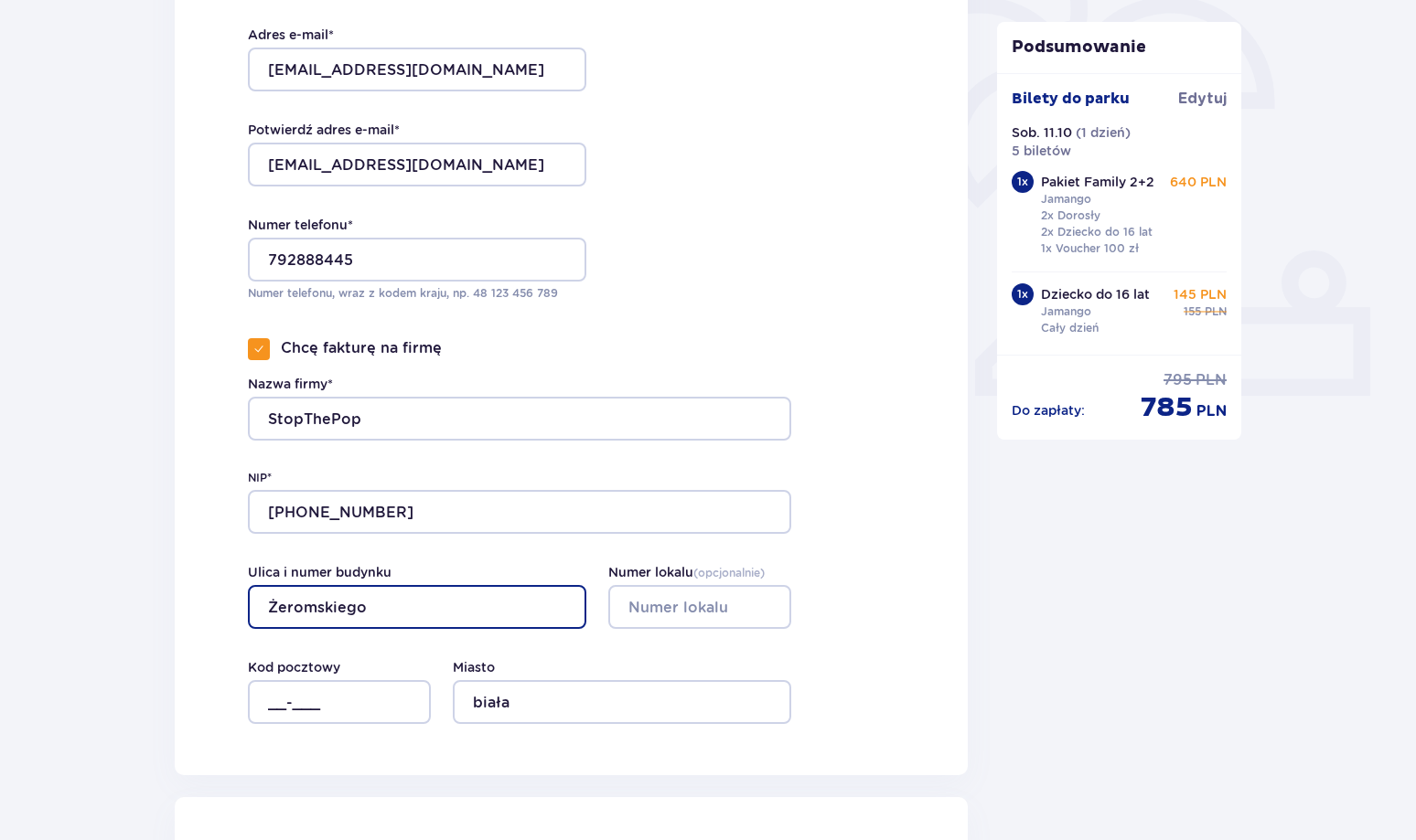
type input "Żeromskiego"
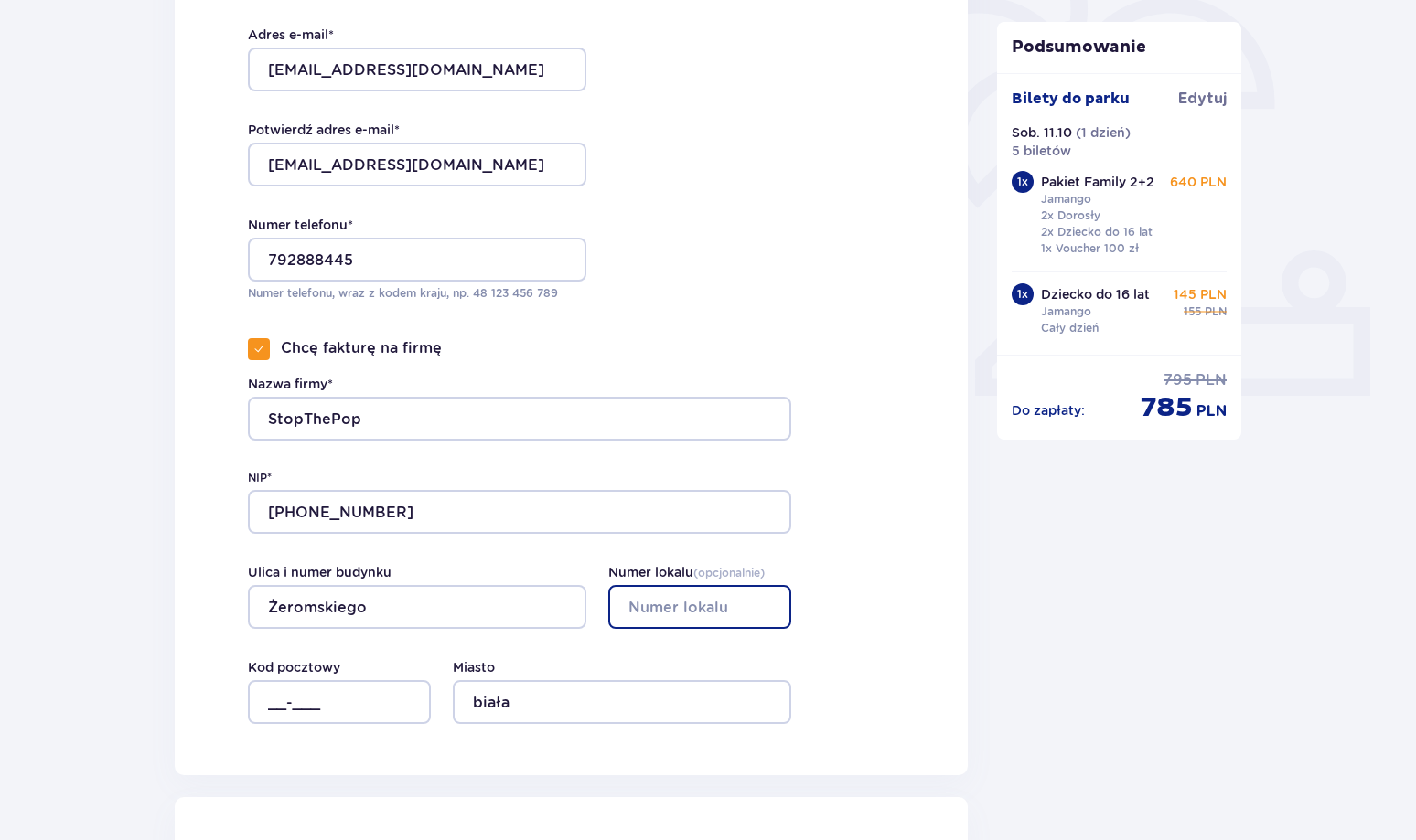
click at [681, 606] on input "Numer lokalu ( opcjonalnie )" at bounding box center [699, 607] width 183 height 44
type input "45/26"
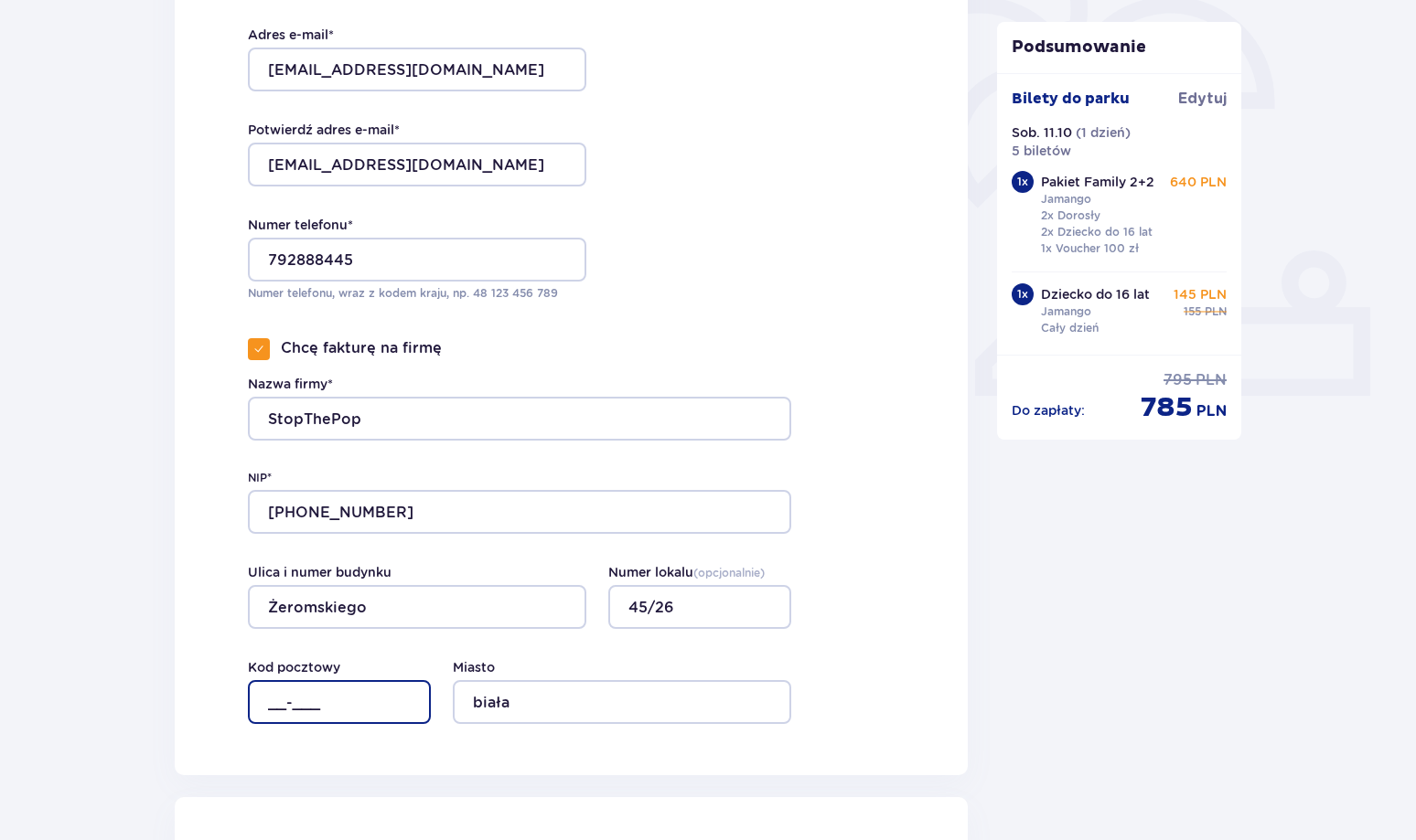
click at [273, 698] on input "__-___" at bounding box center [339, 701] width 183 height 44
type input "21-500"
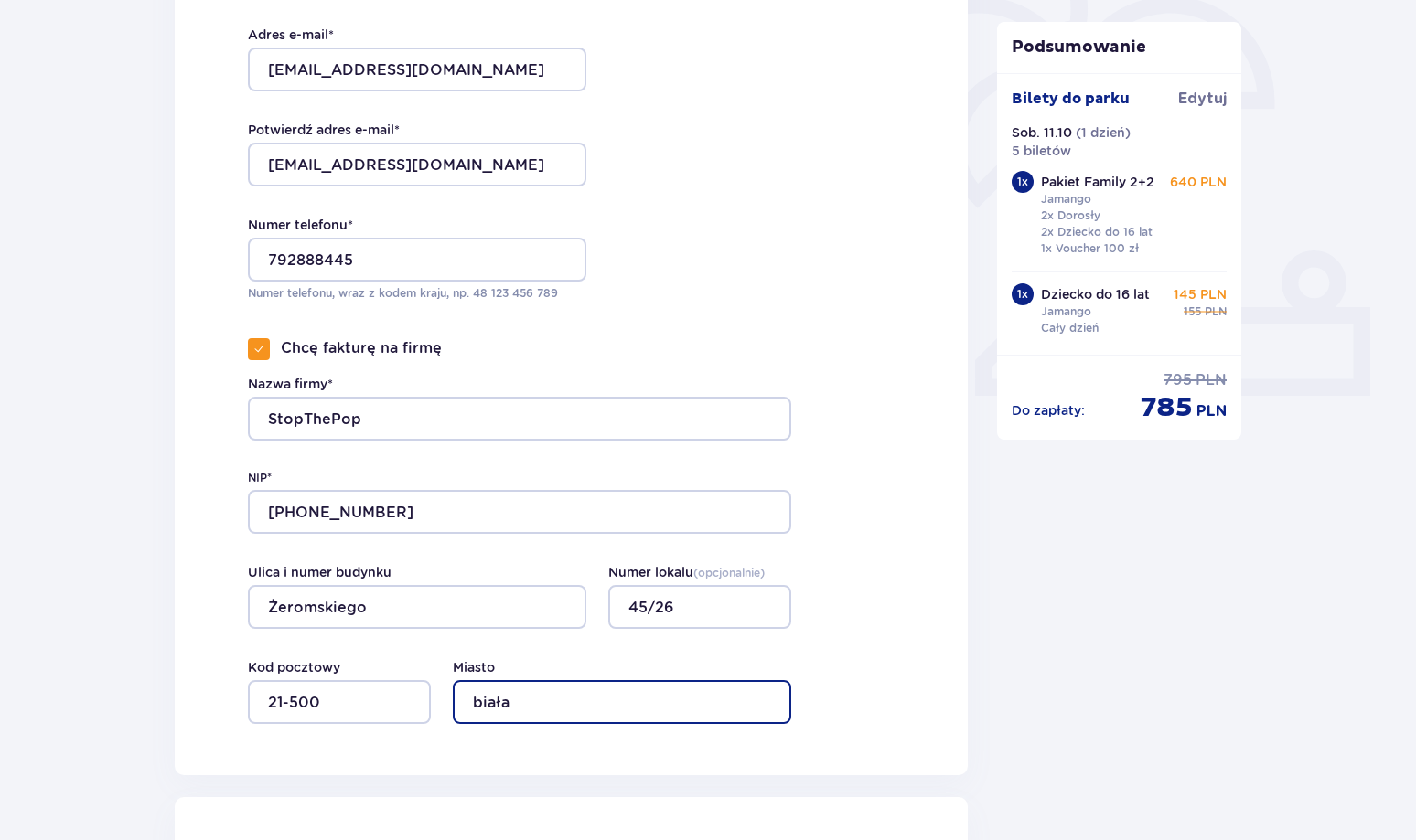
click at [568, 714] on input "biała" at bounding box center [622, 701] width 338 height 44
click at [869, 652] on div "Dane kontaktowe Imię * Szymon Nazwisko * [PERSON_NAME] Adres e-mail * [EMAIL_AD…" at bounding box center [571, 244] width 793 height 1062
click at [702, 709] on input "Biała Podlaska" at bounding box center [622, 701] width 338 height 44
click at [881, 639] on div "Dane kontaktowe Imię * Szymon Nazwisko * [PERSON_NAME] Adres e-mail * [EMAIL_AD…" at bounding box center [571, 244] width 793 height 1062
click at [635, 697] on input "Biała Podlaska" at bounding box center [622, 701] width 338 height 44
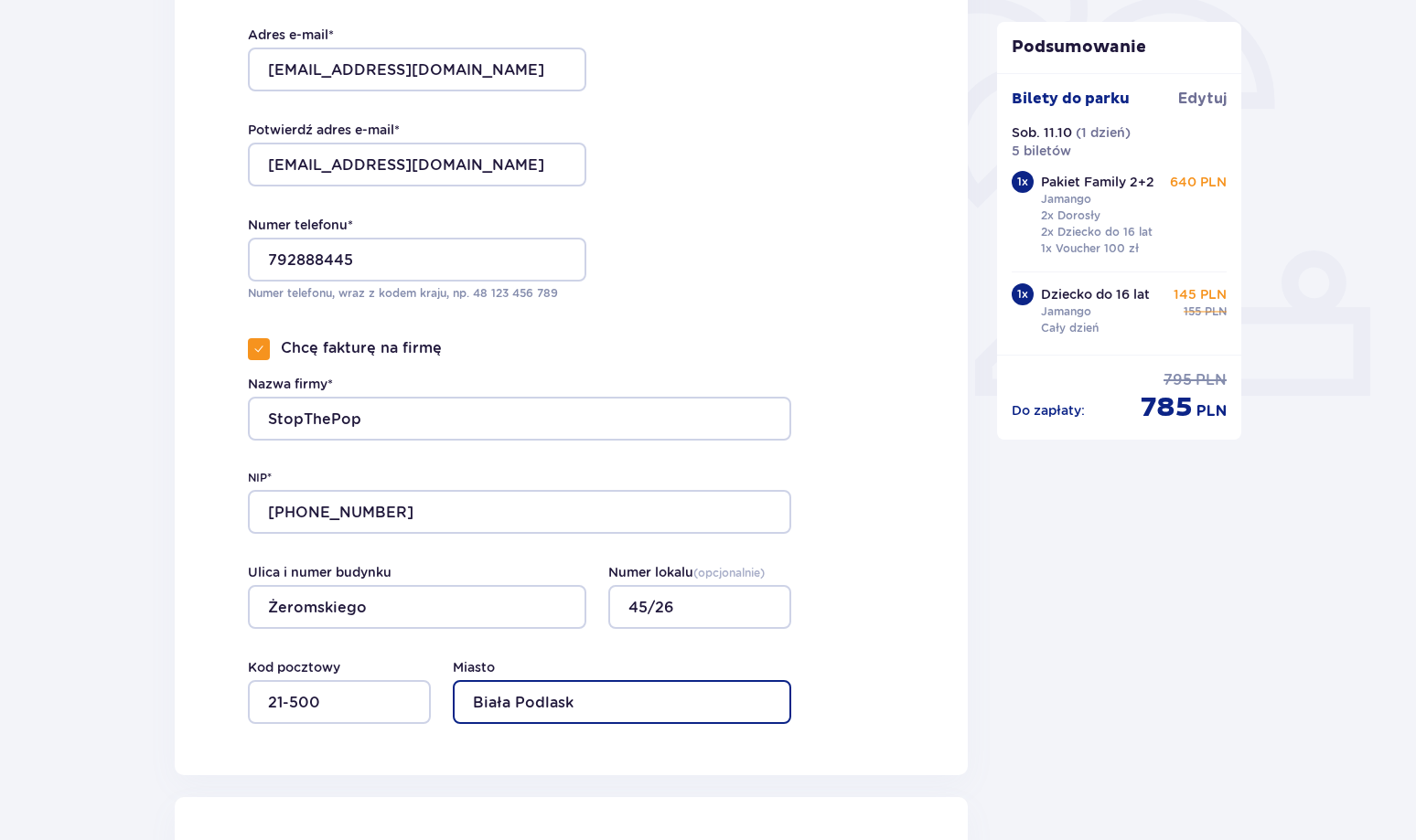
type input "Biała Podlaska"
click at [819, 662] on div "Dane kontaktowe Imię * Szymon Nazwisko * [PERSON_NAME] Adres e-mail * [EMAIL_AD…" at bounding box center [571, 244] width 793 height 1062
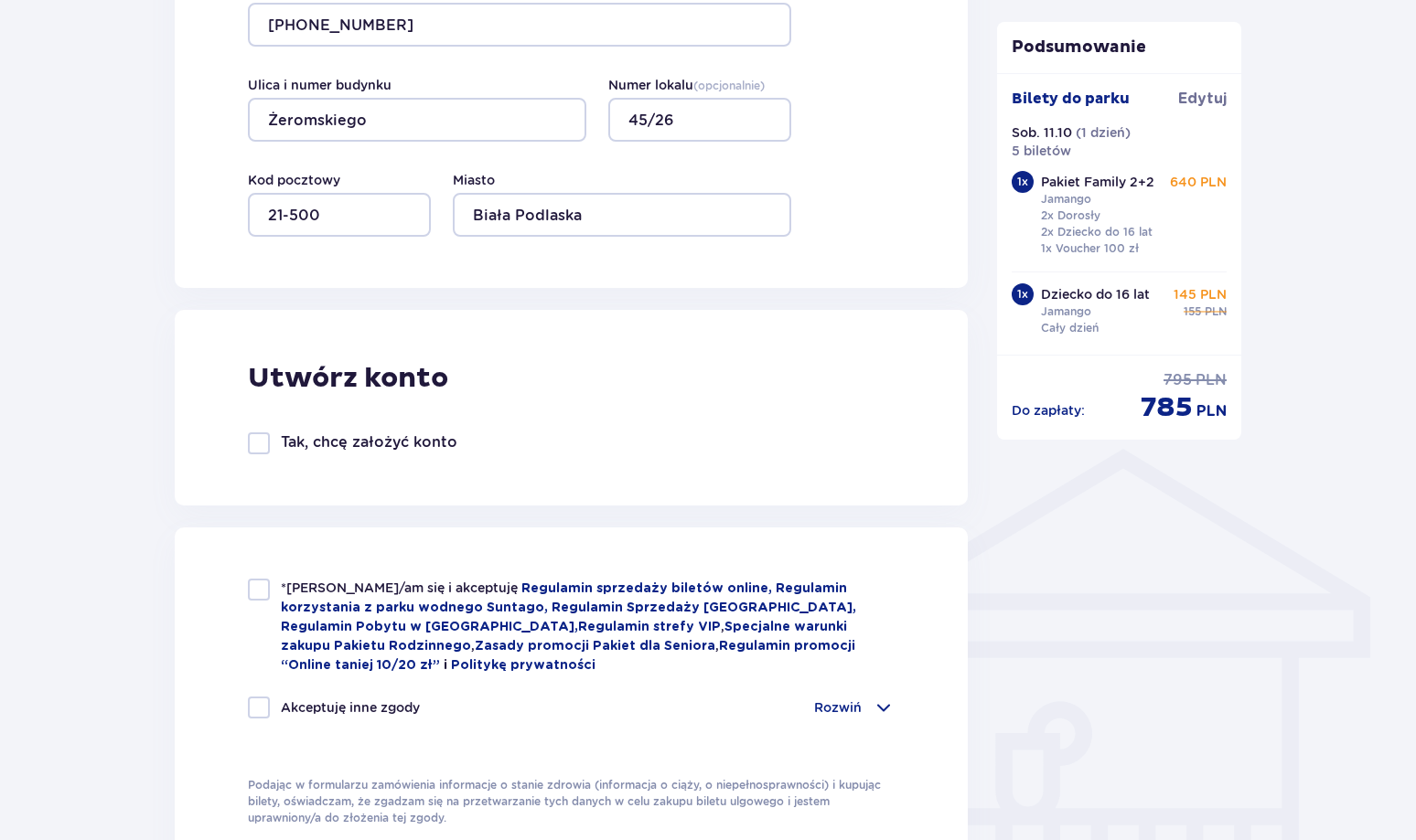
scroll to position [1097, 0]
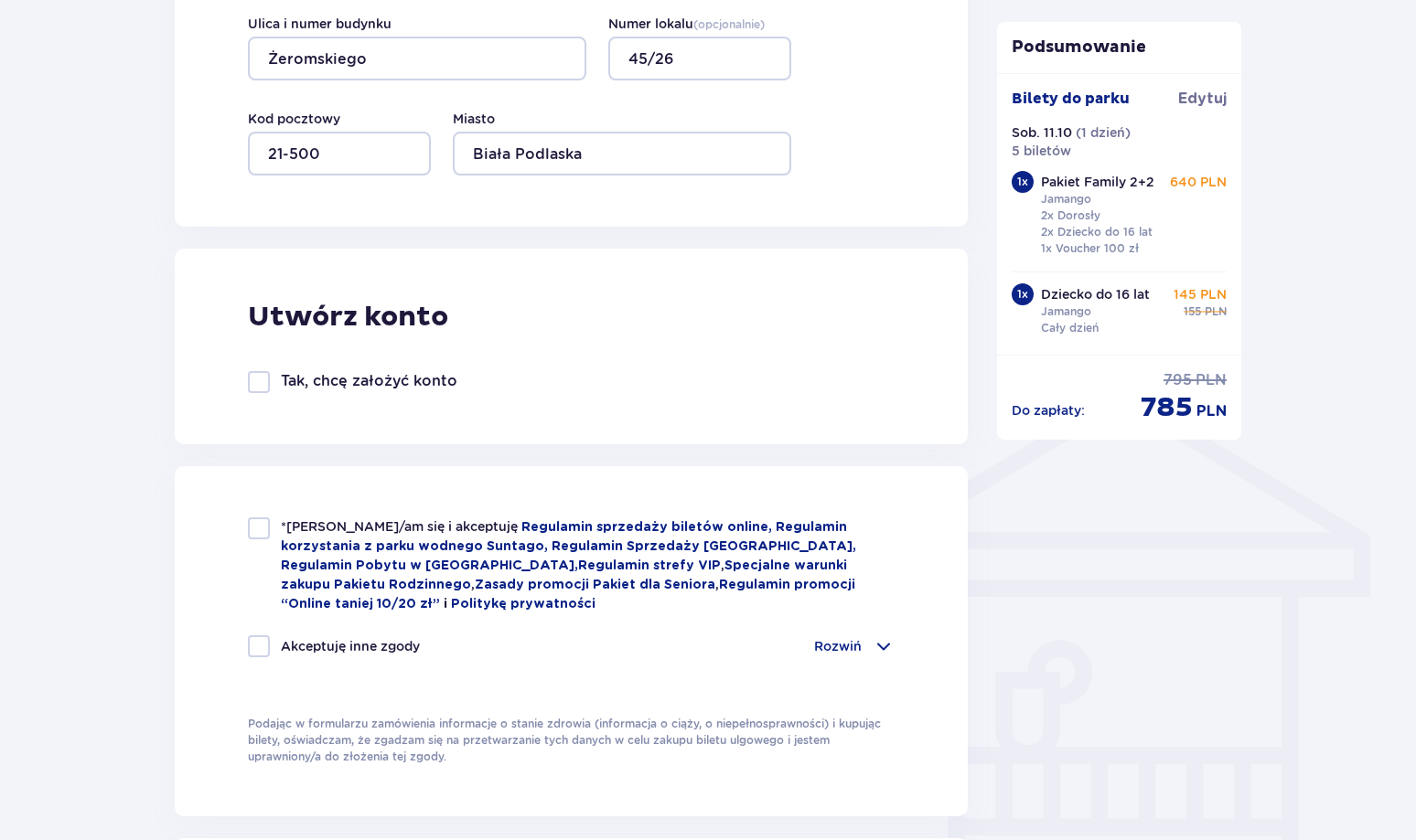
click at [255, 528] on div at bounding box center [258, 528] width 22 height 22
checkbox input "true"
click at [257, 638] on div at bounding box center [258, 645] width 22 height 22
checkbox input "true"
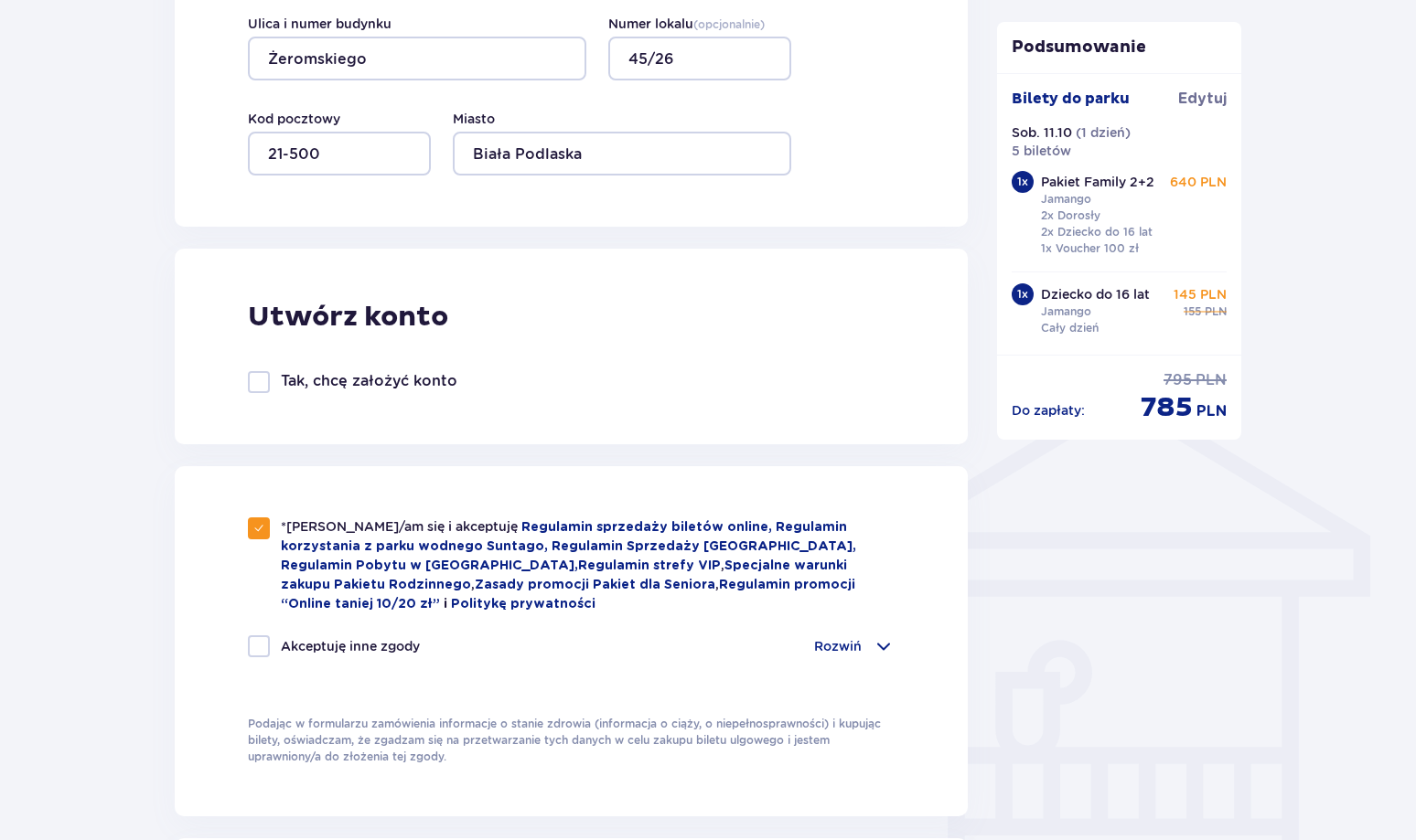
checkbox input "true"
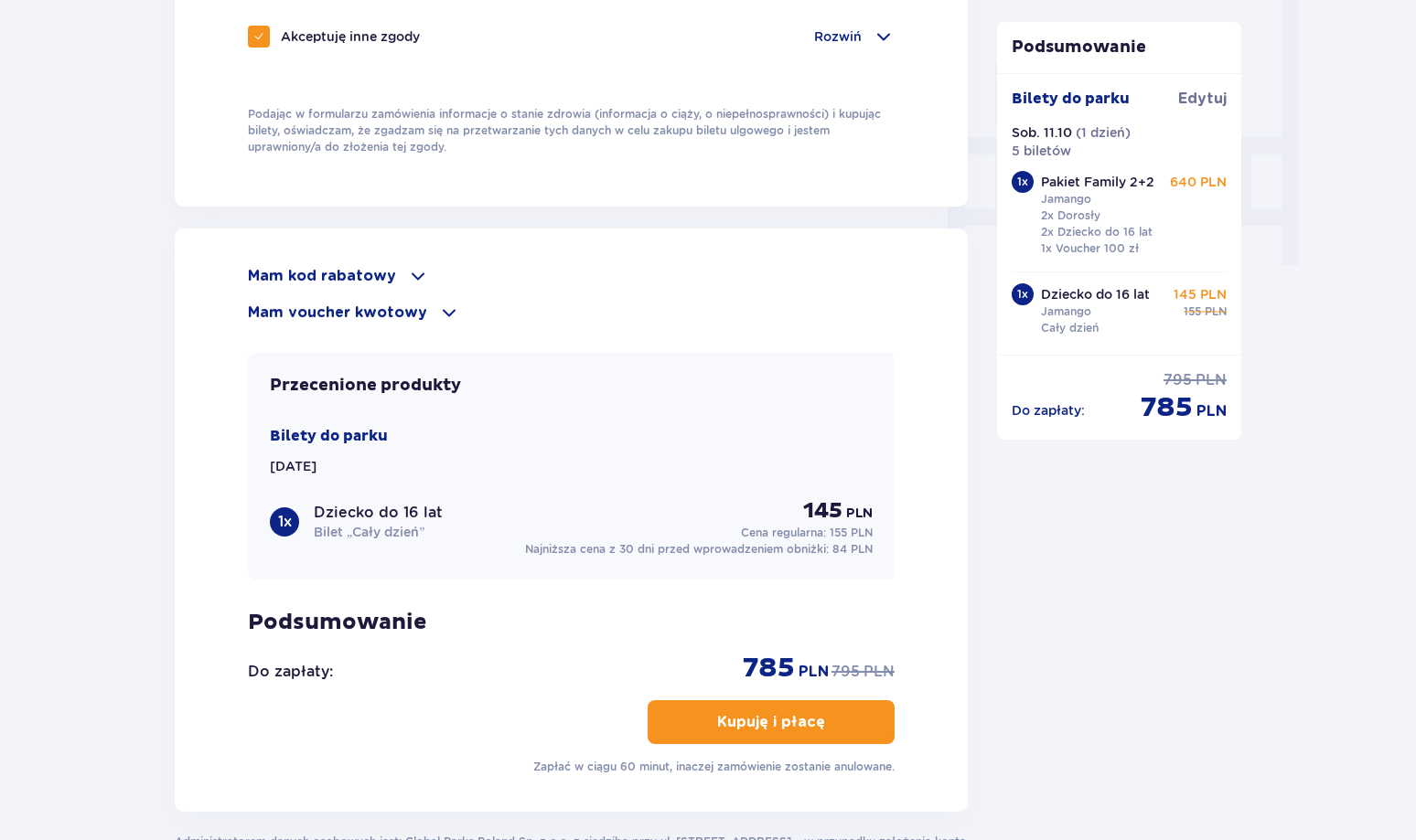
scroll to position [1737, 0]
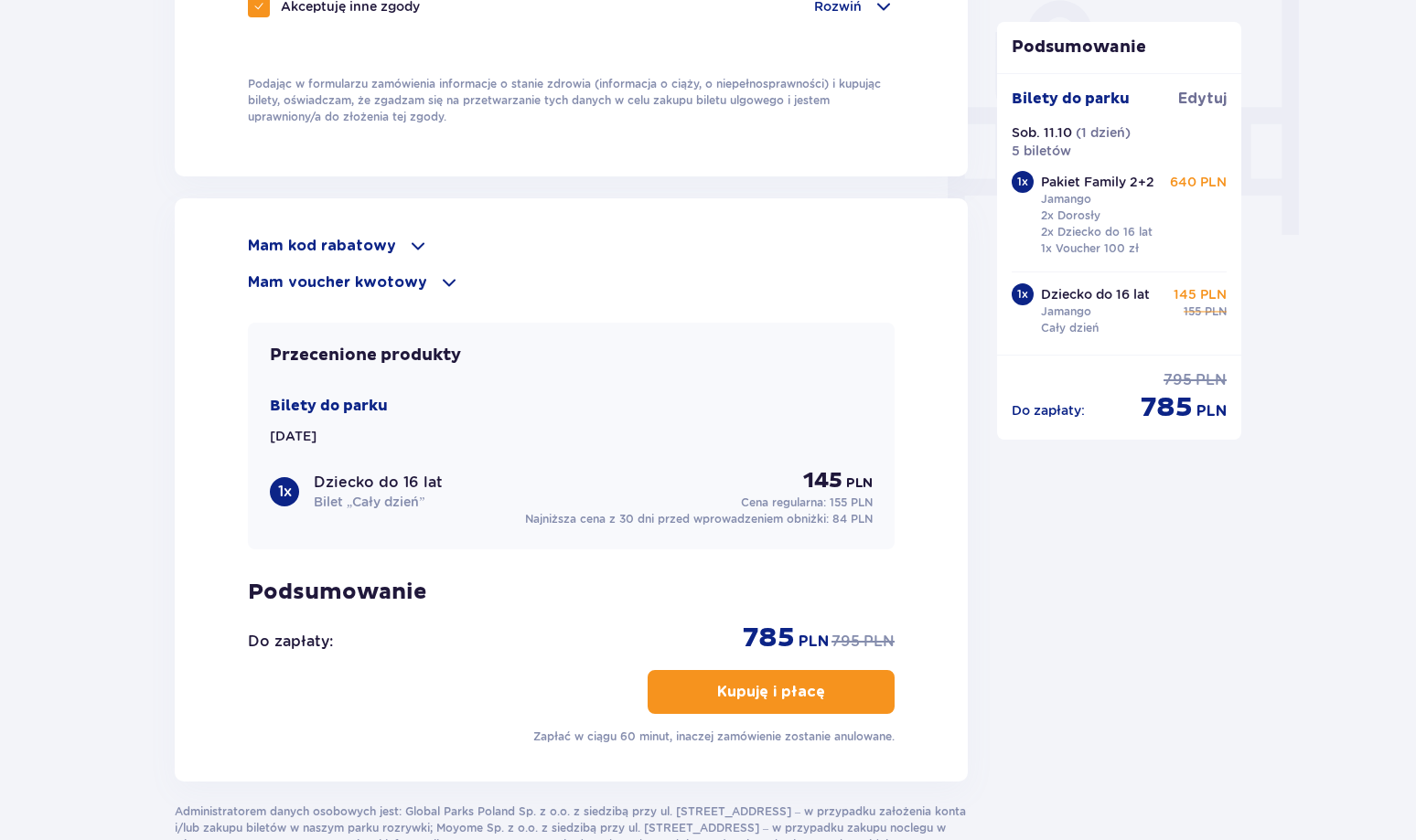
click at [802, 691] on p "Kupuję i płacę" at bounding box center [771, 691] width 108 height 20
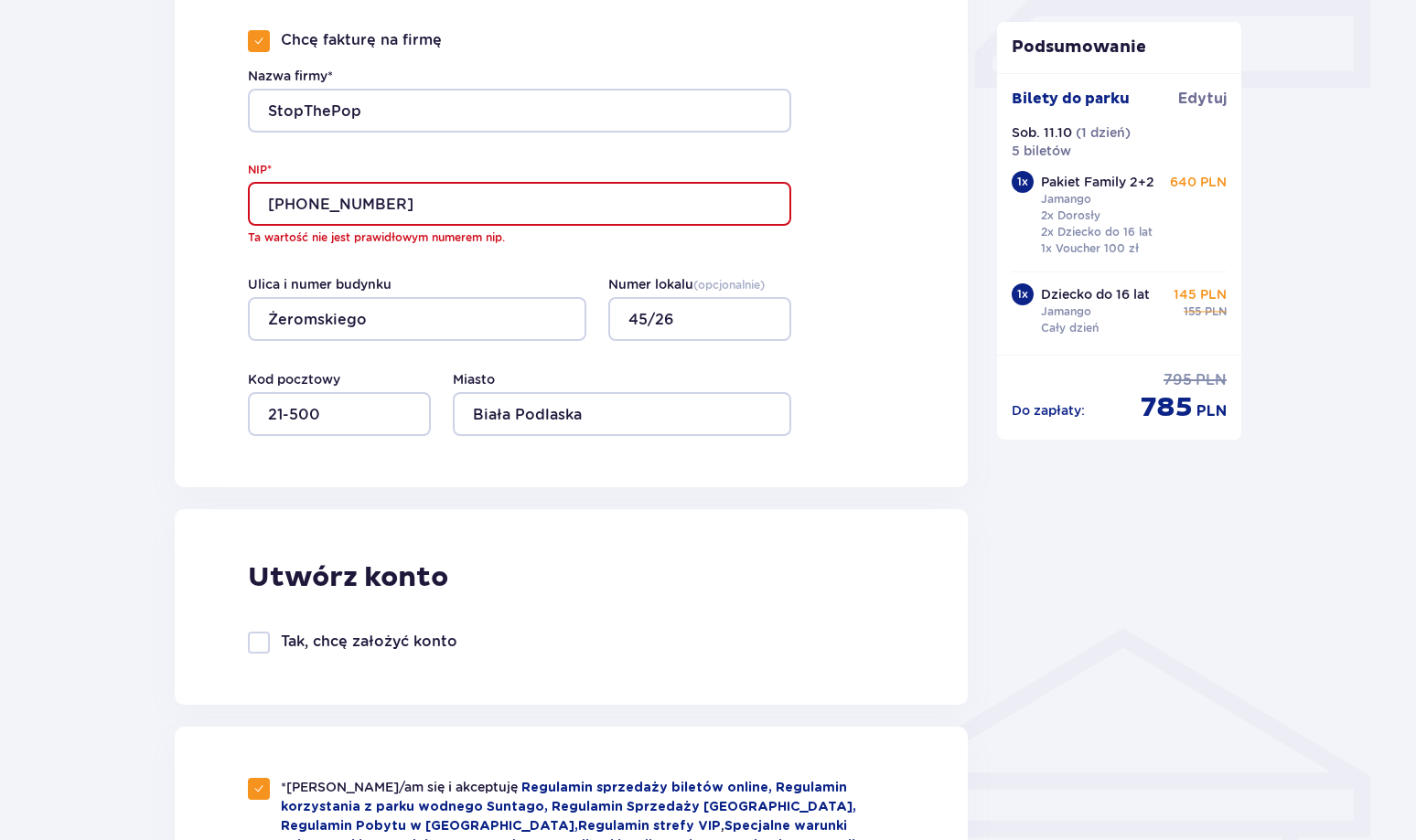
scroll to position [855, 0]
drag, startPoint x: 432, startPoint y: 200, endPoint x: 414, endPoint y: 196, distance: 18.4
click at [432, 200] on input "[PHONE_NUMBER]" at bounding box center [519, 205] width 543 height 44
click at [302, 202] on input "[PHONE_NUMBER]" at bounding box center [519, 205] width 543 height 44
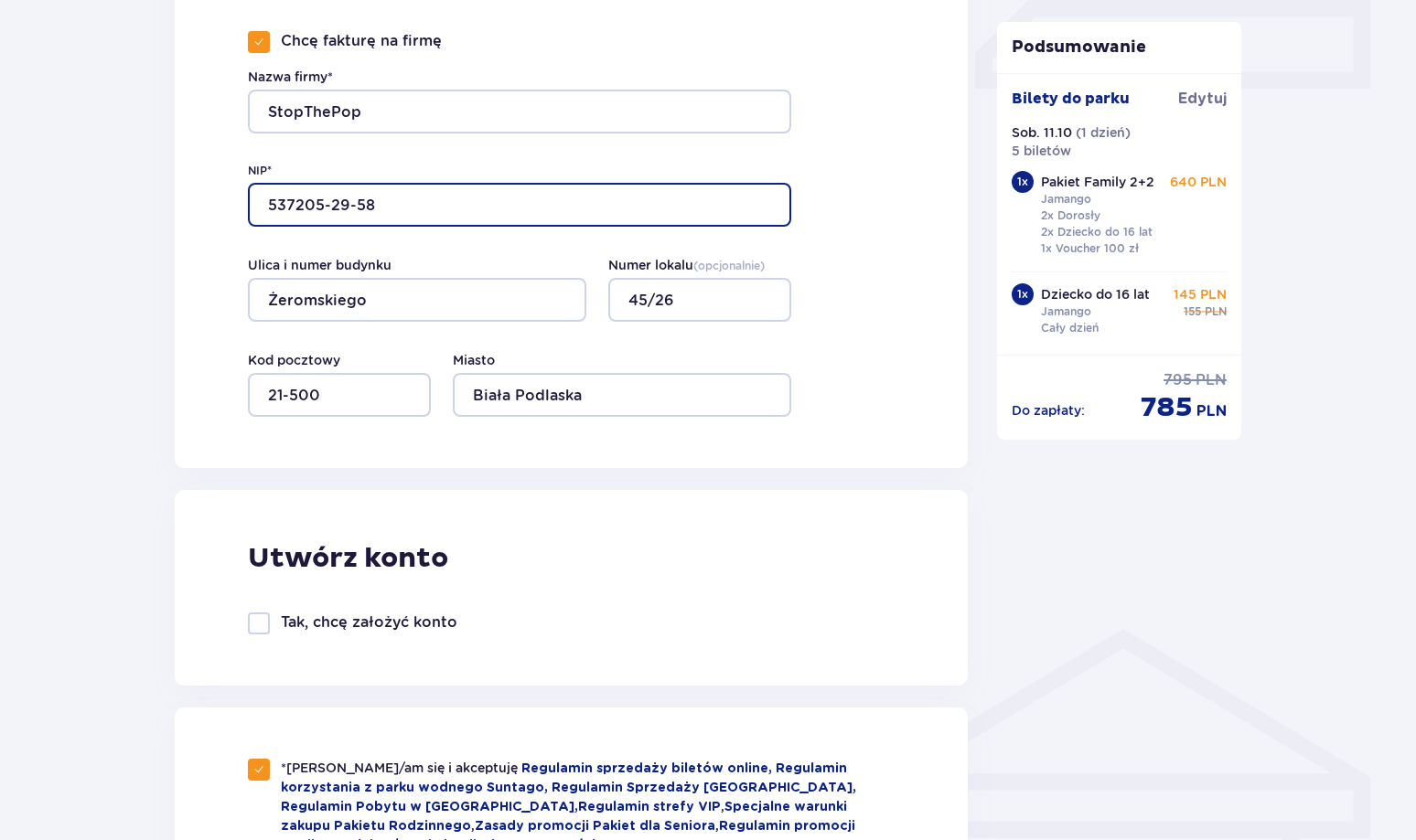
click at [327, 204] on input "537205-29-58" at bounding box center [519, 205] width 543 height 44
click at [348, 206] on input "53720529-58" at bounding box center [519, 205] width 543 height 44
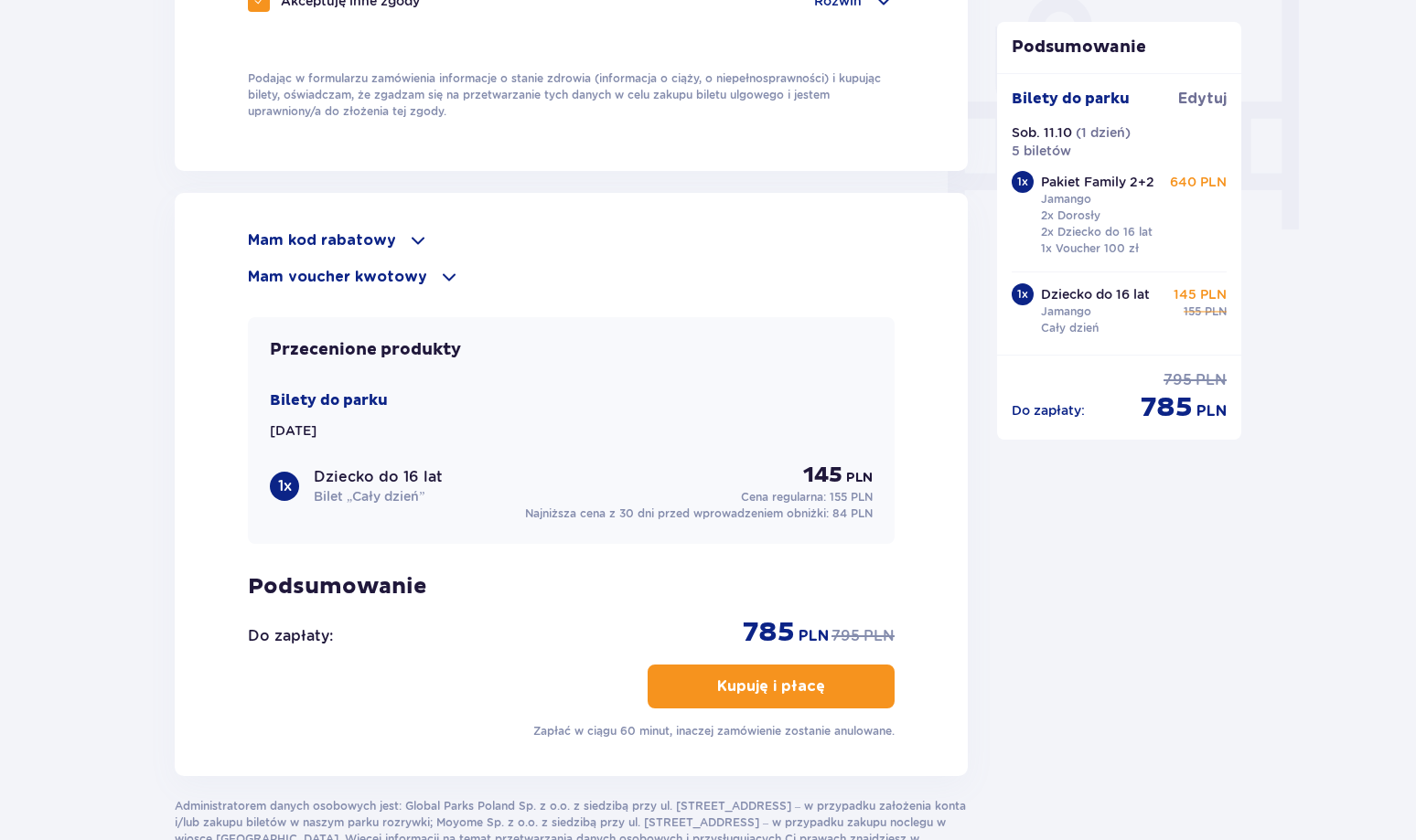
scroll to position [1875, 0]
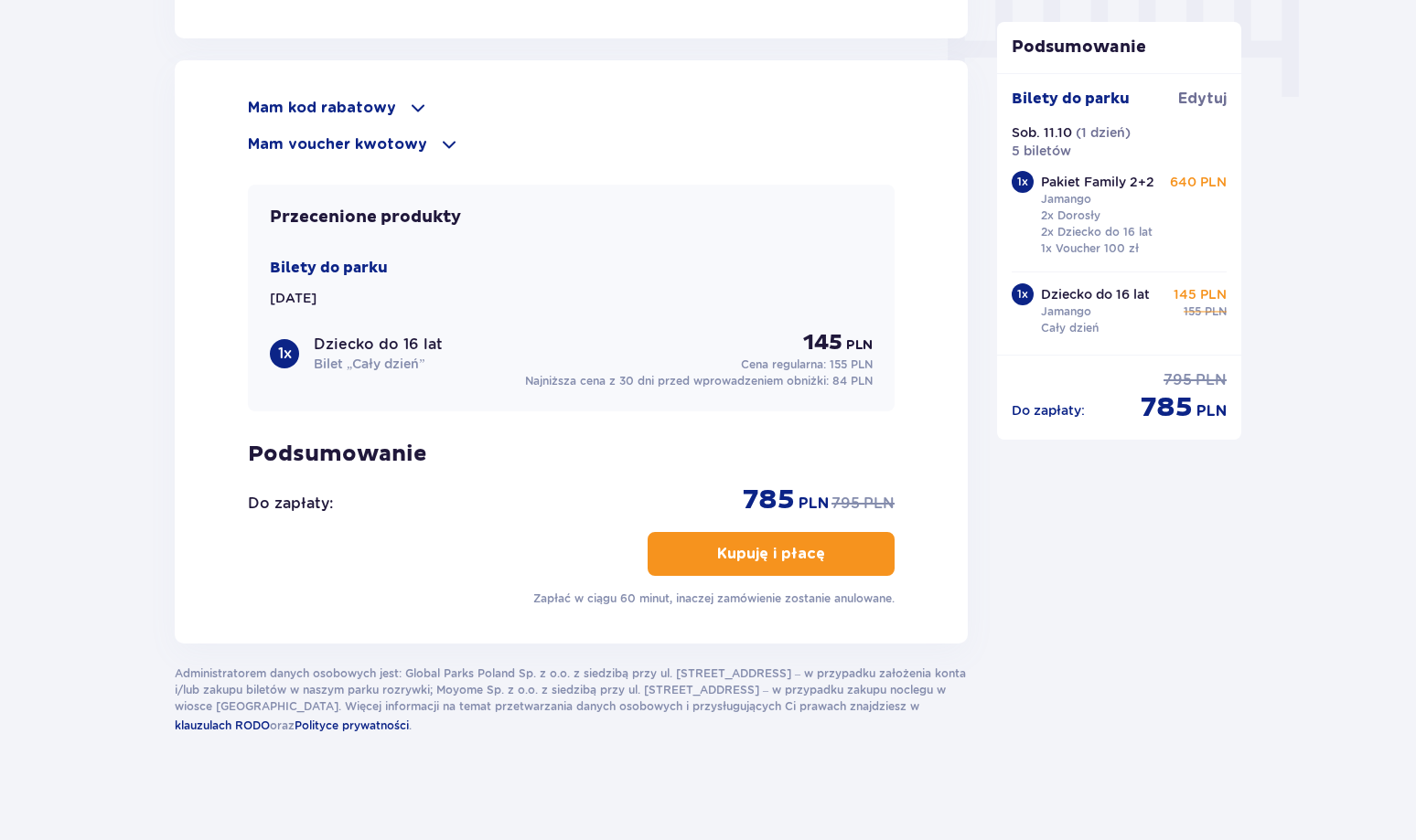
type input "5372052958"
click at [799, 555] on p "Kupuję i płacę" at bounding box center [771, 553] width 108 height 20
